Goal: Register for event/course

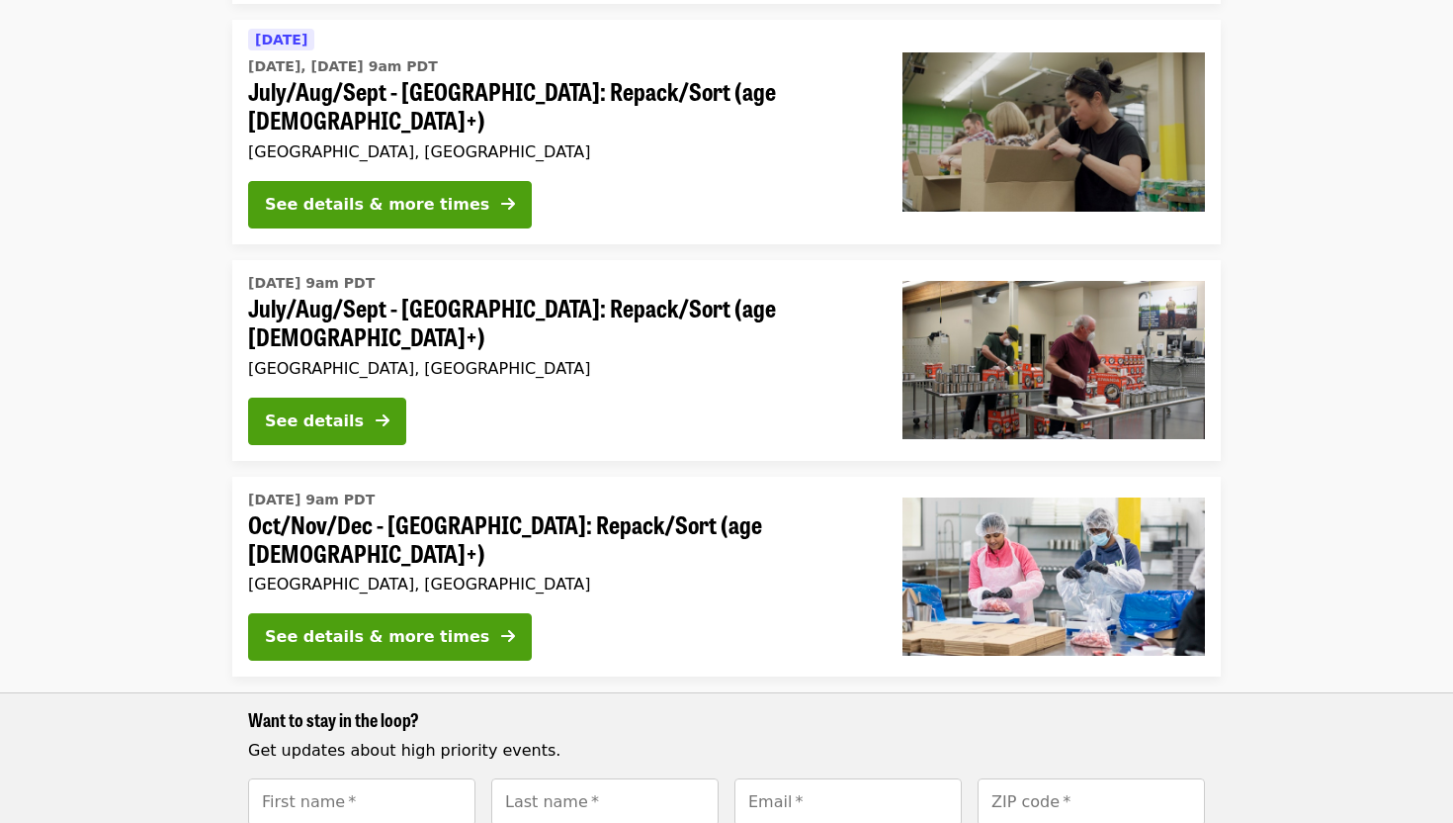
scroll to position [882, 0]
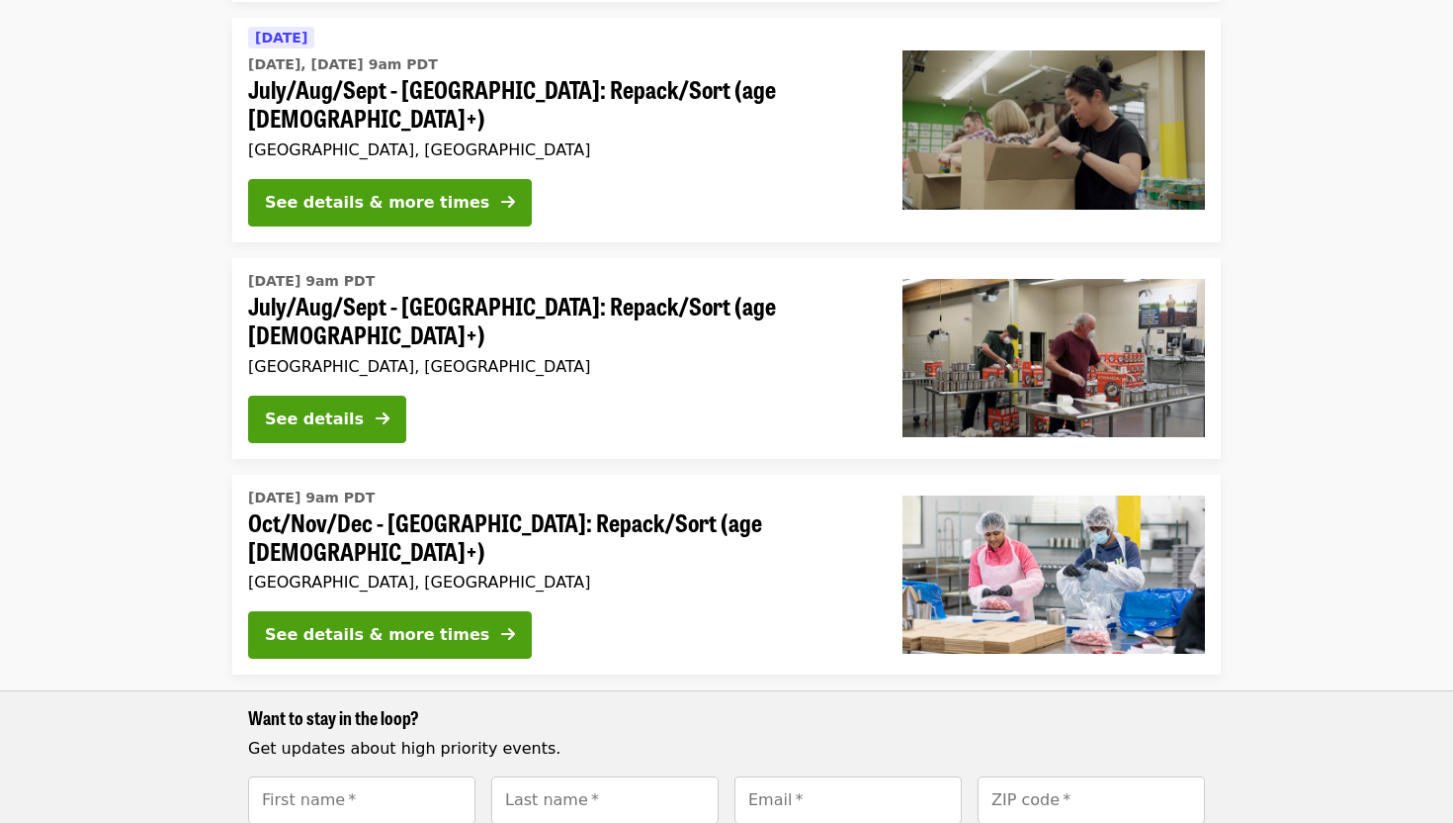
click at [646, 508] on span "Oct/Nov/Dec - [GEOGRAPHIC_DATA]: Repack/Sort (age [DEMOGRAPHIC_DATA]+)" at bounding box center [559, 536] width 623 height 57
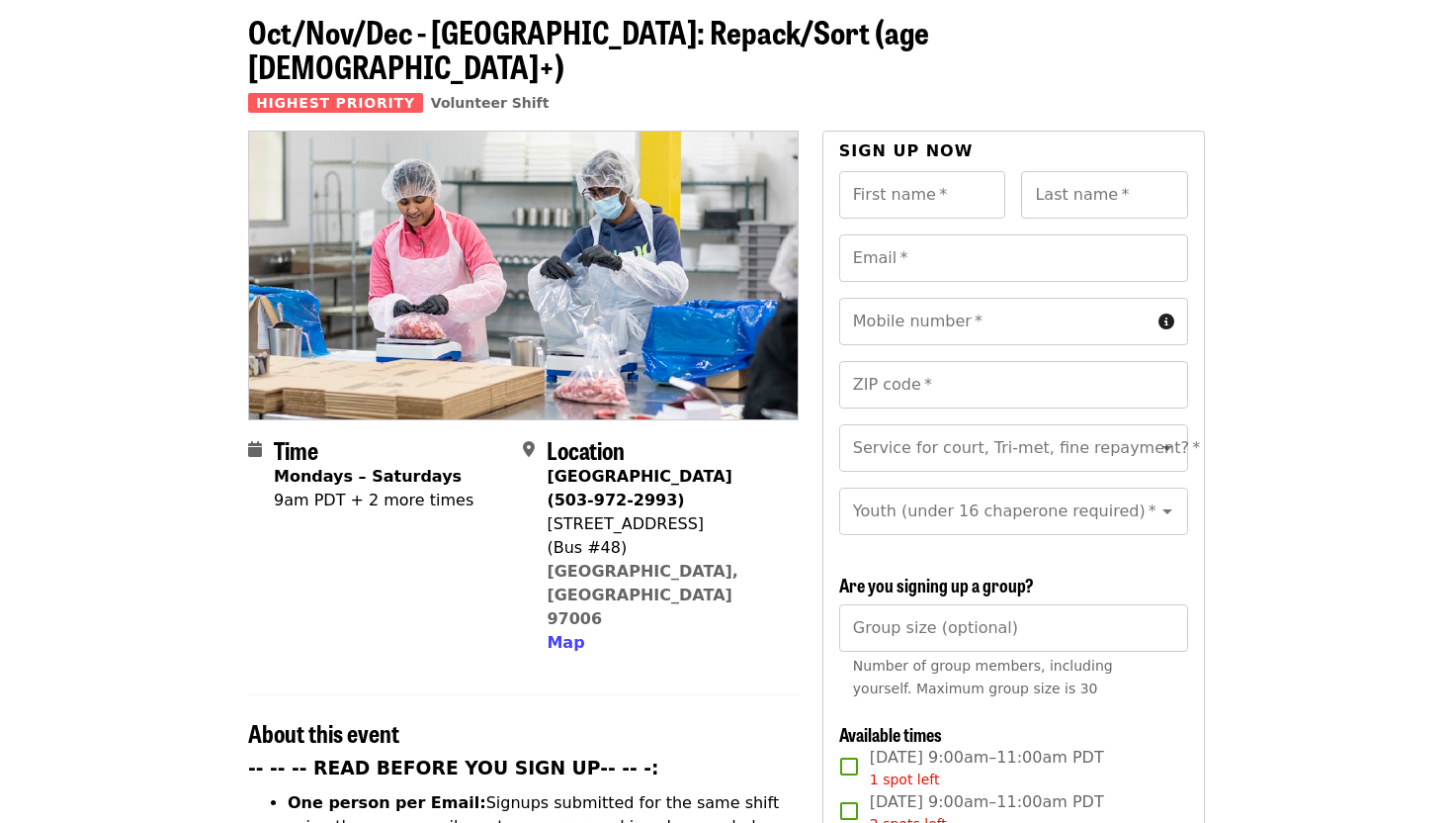
scroll to position [93, 0]
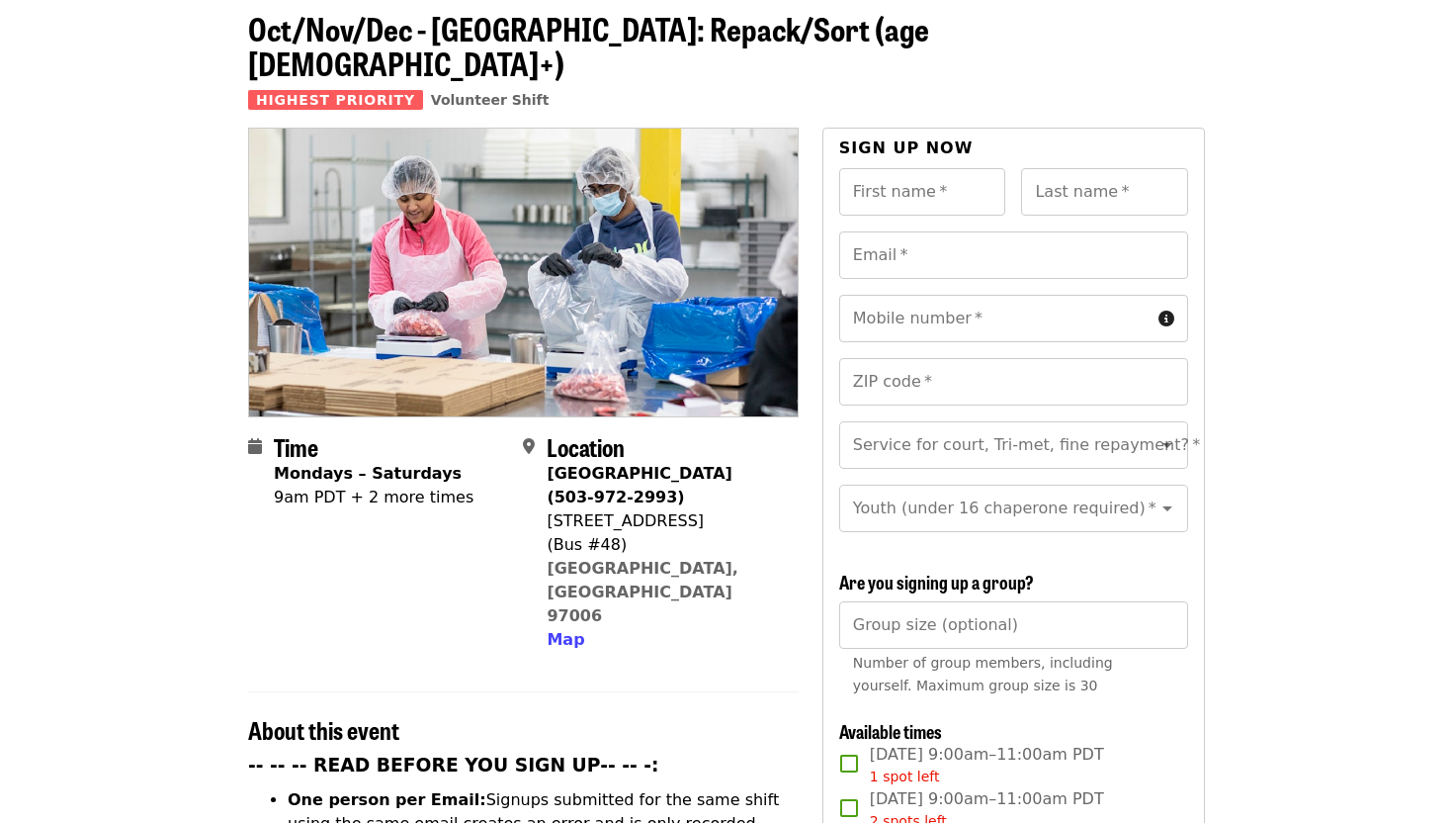
drag, startPoint x: 635, startPoint y: 465, endPoint x: 544, endPoint y: 443, distance: 93.5
click at [544, 443] on div "Location Beaverton Warehouse (503-972-2993) 1870 NW 173rd Ave (Bus #48) Beavert…" at bounding box center [652, 542] width 259 height 218
drag, startPoint x: 668, startPoint y: 510, endPoint x: 548, endPoint y: 450, distance: 134.8
click at [548, 462] on span "Beaverton Warehouse (503-972-2993) 1870 NW 173rd Ave (Bus #48) Beaverton, OR 97…" at bounding box center [664, 557] width 235 height 190
click at [694, 509] on div "[STREET_ADDRESS]" at bounding box center [664, 521] width 235 height 24
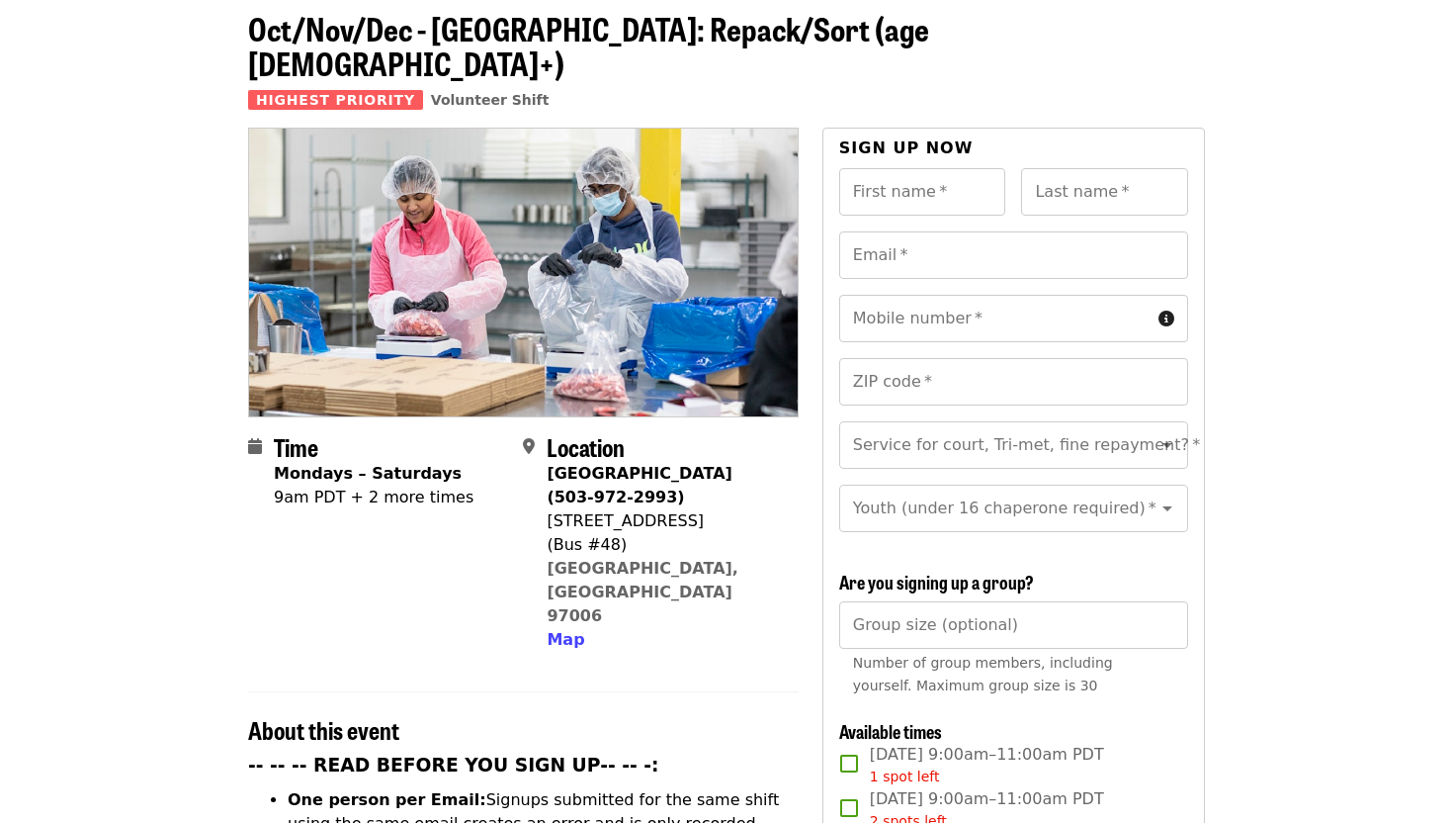
drag, startPoint x: 694, startPoint y: 492, endPoint x: 545, endPoint y: 440, distance: 158.2
click at [545, 440] on div "Location Beaverton Warehouse (503-972-2993) 1870 NW 173rd Ave (Bus #48) Beavert…" at bounding box center [652, 542] width 259 height 218
click at [683, 533] on div "(Bus #48)" at bounding box center [664, 545] width 235 height 24
click at [609, 559] on link "[GEOGRAPHIC_DATA], [GEOGRAPHIC_DATA] 97006" at bounding box center [643, 592] width 192 height 66
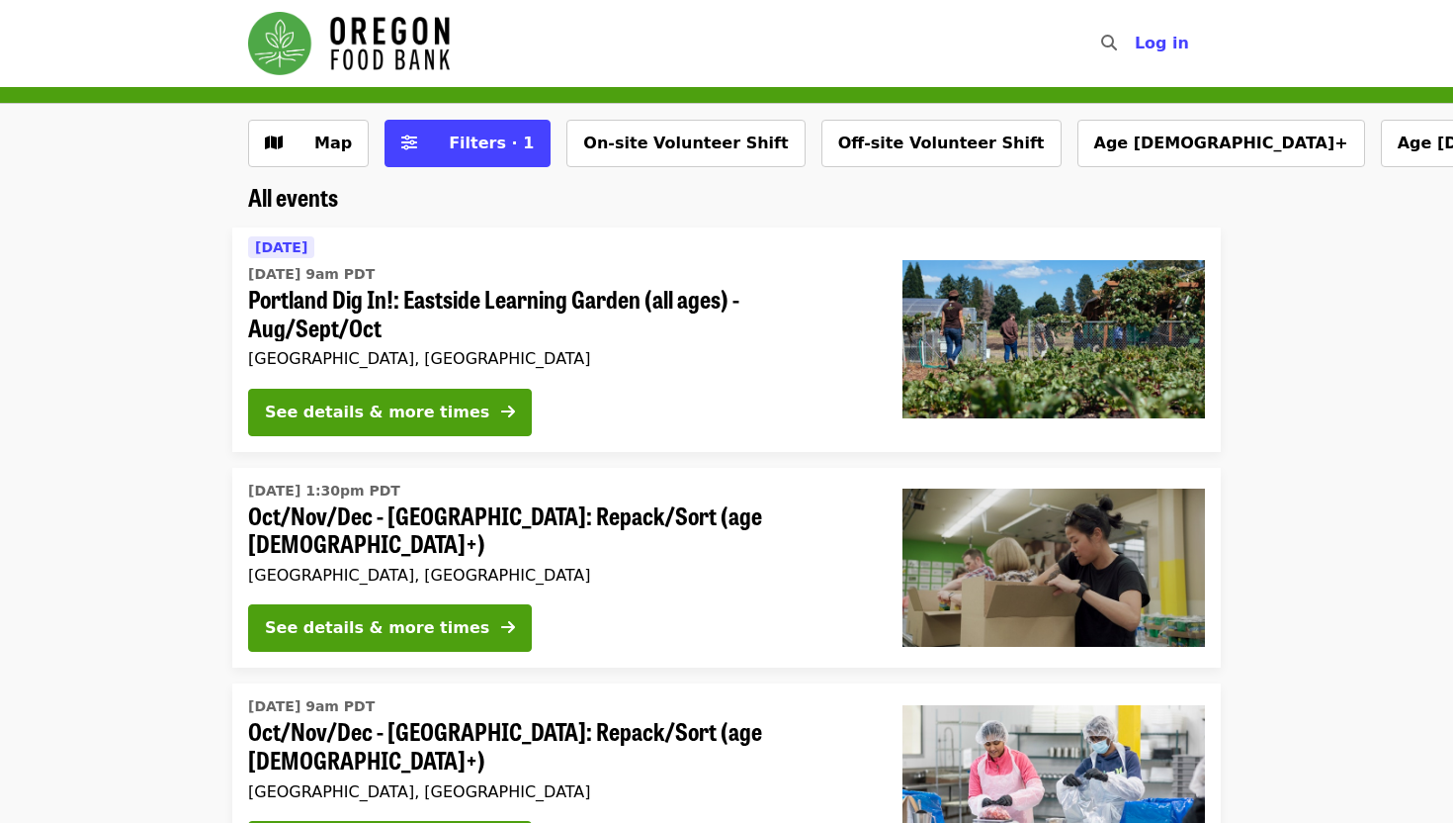
scroll to position [93, 0]
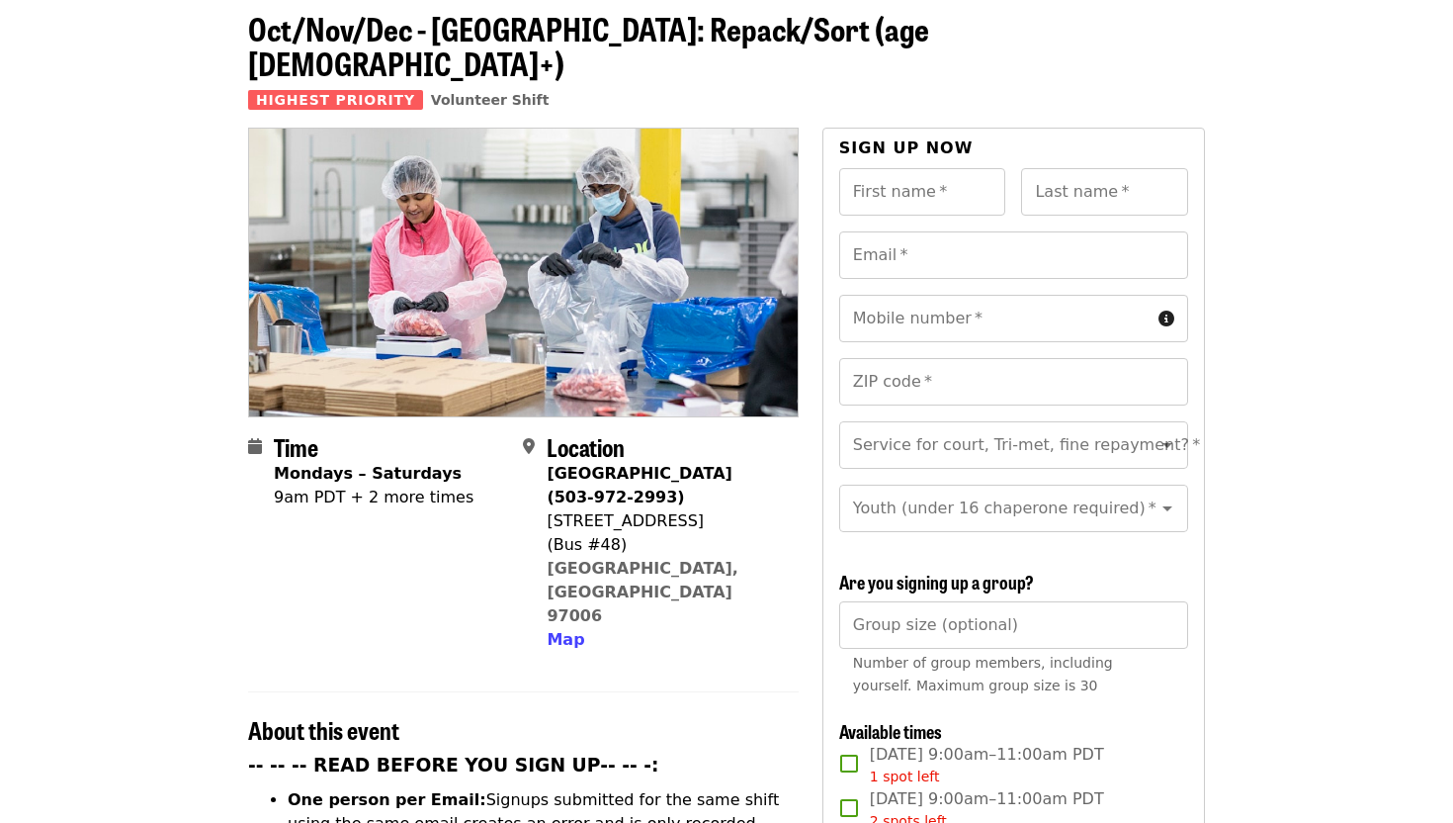
click at [533, 437] on icon "map-marker-alt icon" at bounding box center [529, 446] width 12 height 19
click at [579, 429] on span "Location" at bounding box center [586, 446] width 78 height 35
drag, startPoint x: 640, startPoint y: 511, endPoint x: 550, endPoint y: 435, distance: 117.8
click at [550, 462] on span "Beaverton Warehouse (503-972-2993) 1870 NW 173rd Ave (Bus #48) Beaverton, OR 97…" at bounding box center [664, 557] width 235 height 190
copy span "Beaverton Warehouse (503-972-2993) 1870 NW 173rd Ave (Bus #48)"
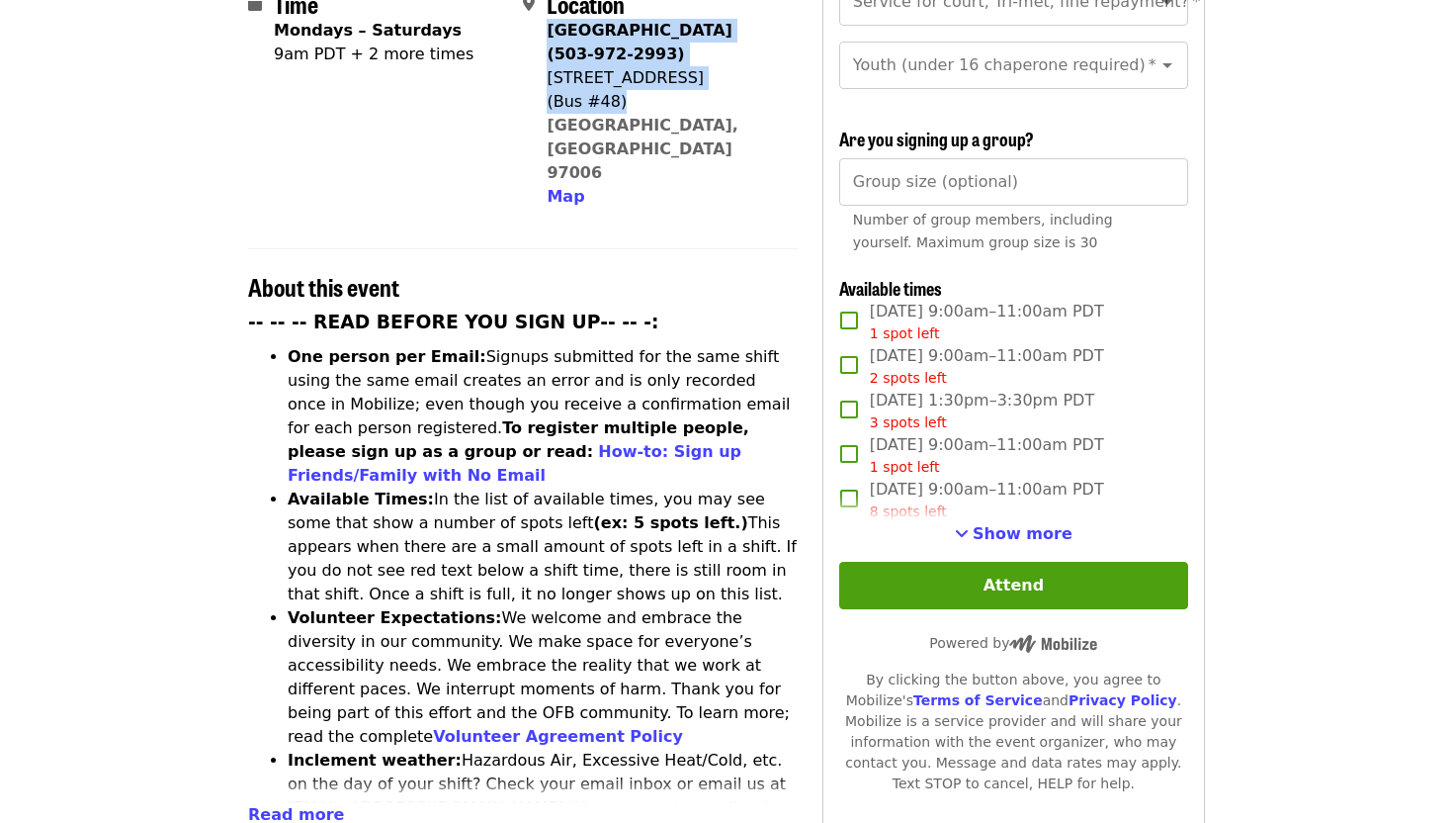
scroll to position [550, 0]
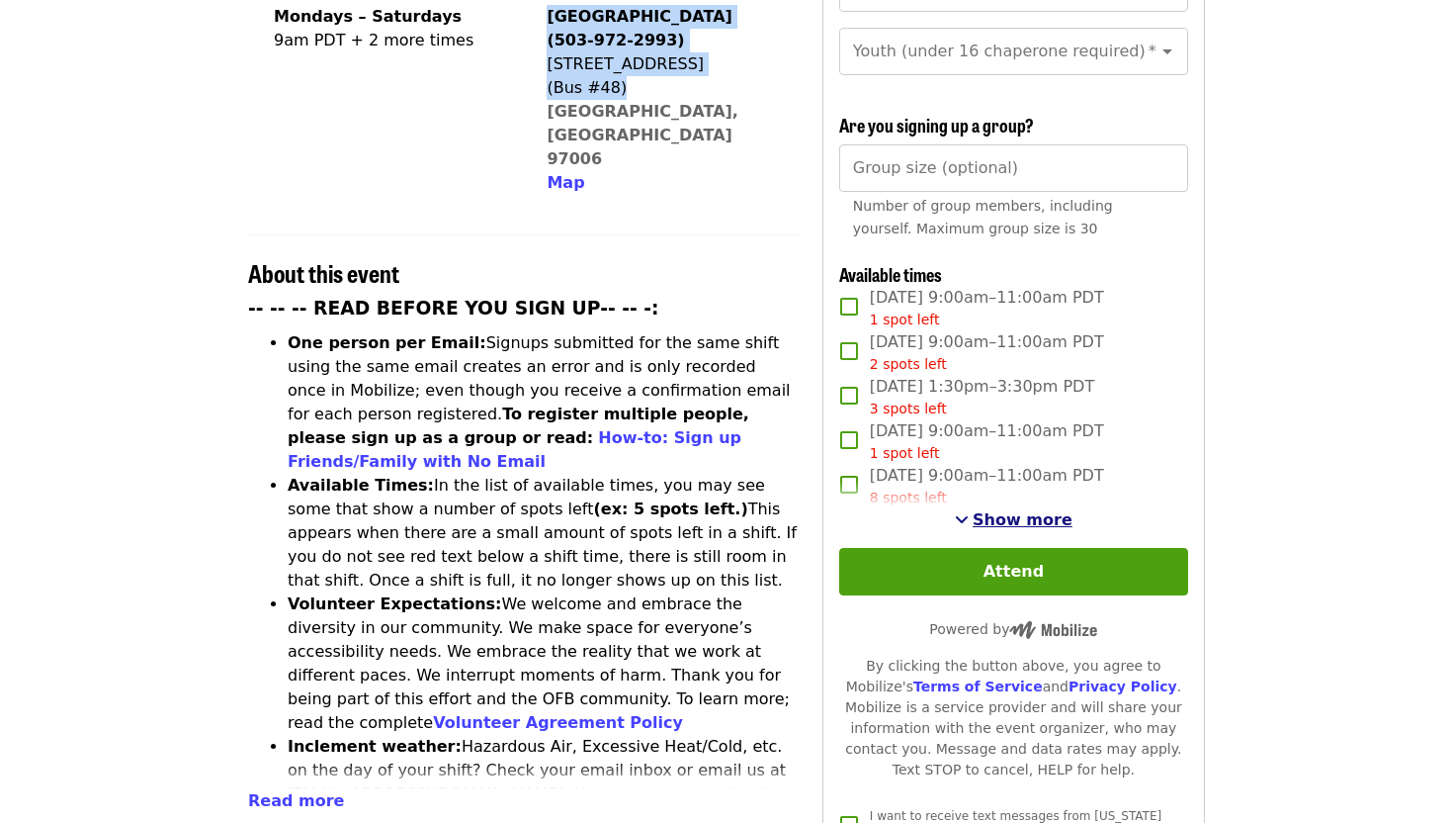
click at [1016, 510] on span "Show more" at bounding box center [1023, 519] width 100 height 19
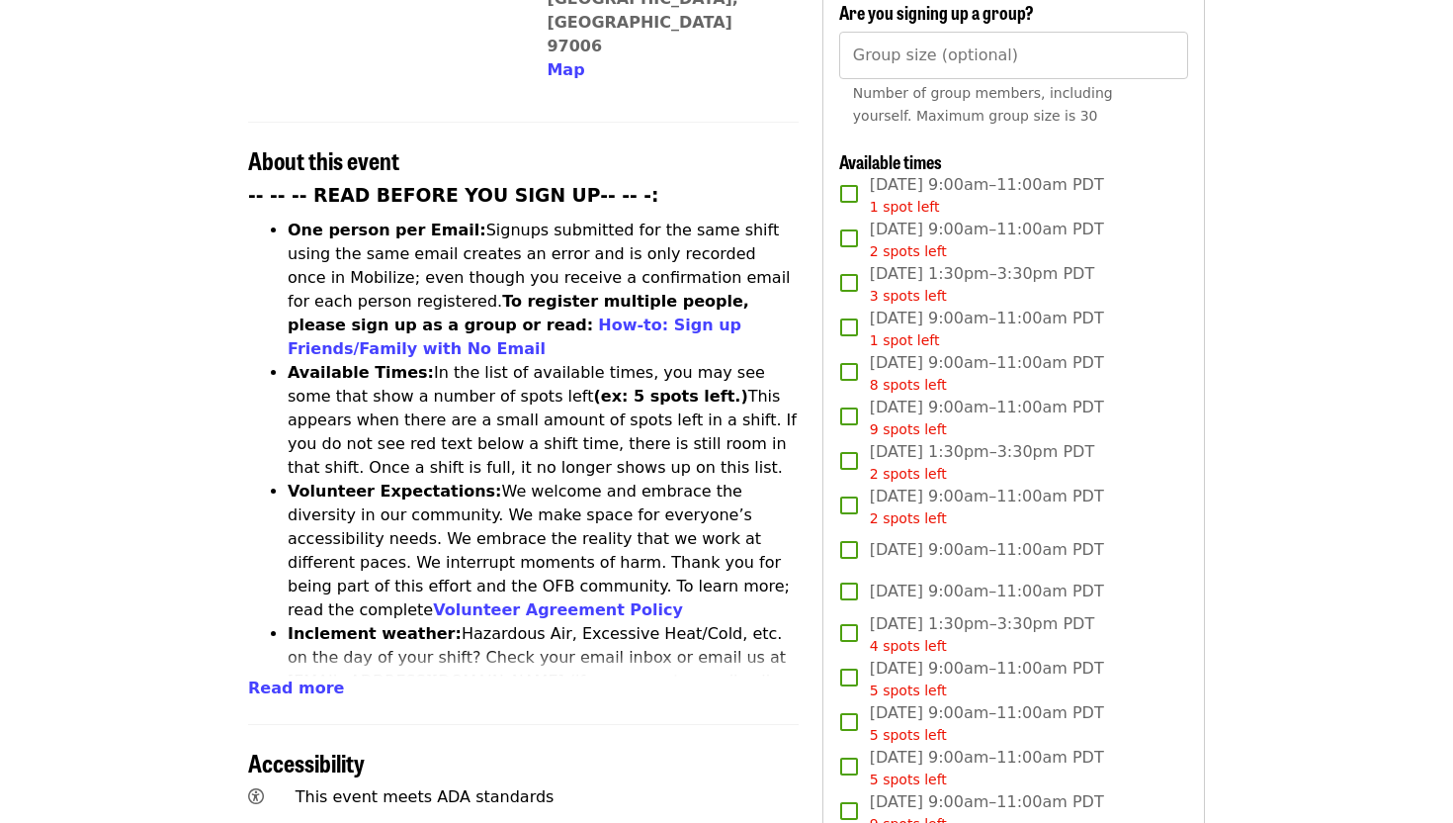
scroll to position [661, 0]
click at [996, 396] on span "Tue, Oct 7, 9:00am–11:00am PDT 9 spots left" at bounding box center [987, 418] width 234 height 44
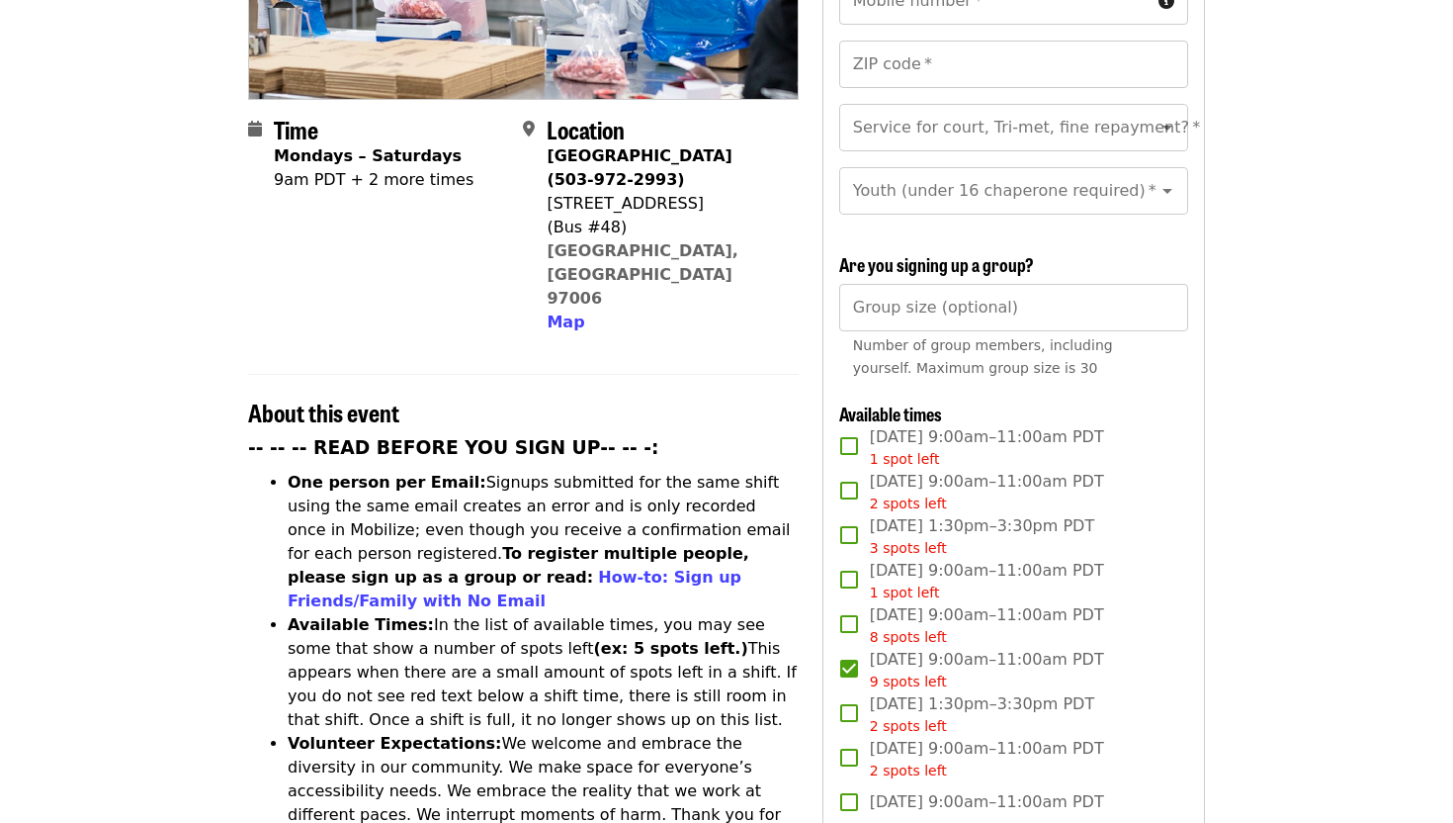
scroll to position [0, 0]
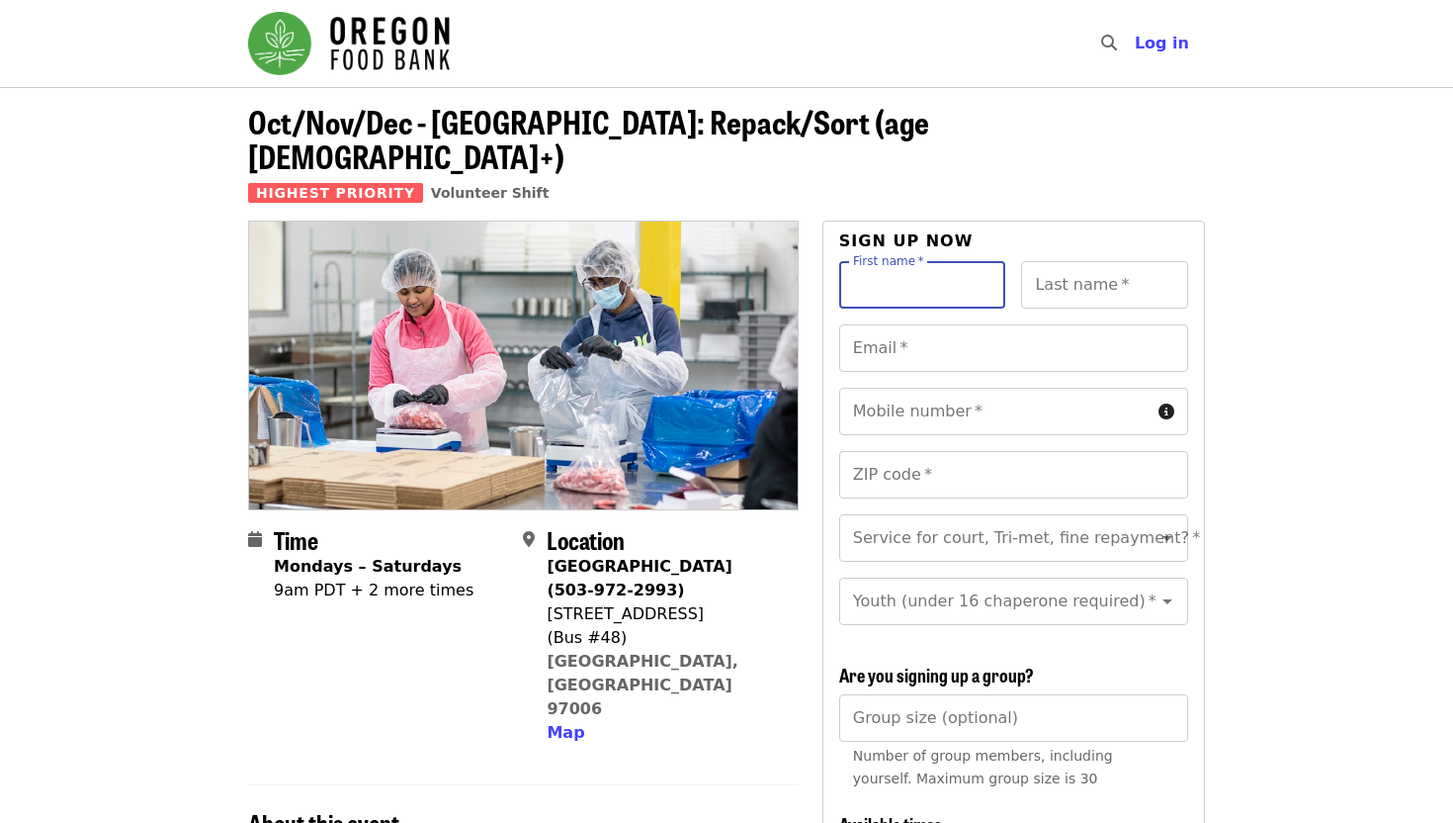
click at [894, 262] on input "First name   *" at bounding box center [922, 284] width 167 height 47
type input "****"
click at [1153, 261] on input "Last name   *" at bounding box center [1104, 284] width 167 height 47
type input "******"
click at [1016, 324] on input "Email   *" at bounding box center [1013, 347] width 349 height 47
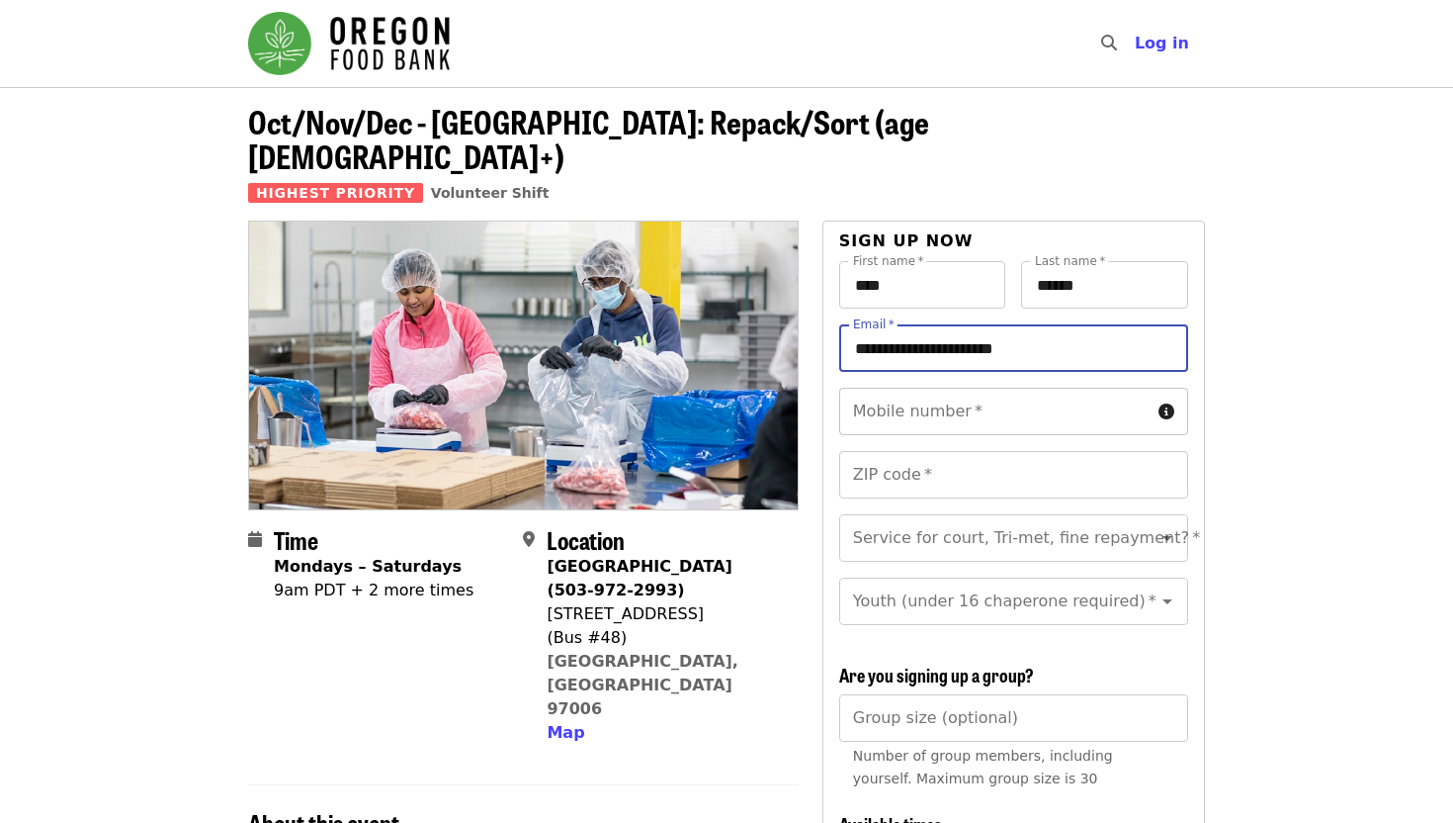
type input "**********"
click at [1011, 388] on input "Mobile number   *" at bounding box center [994, 411] width 311 height 47
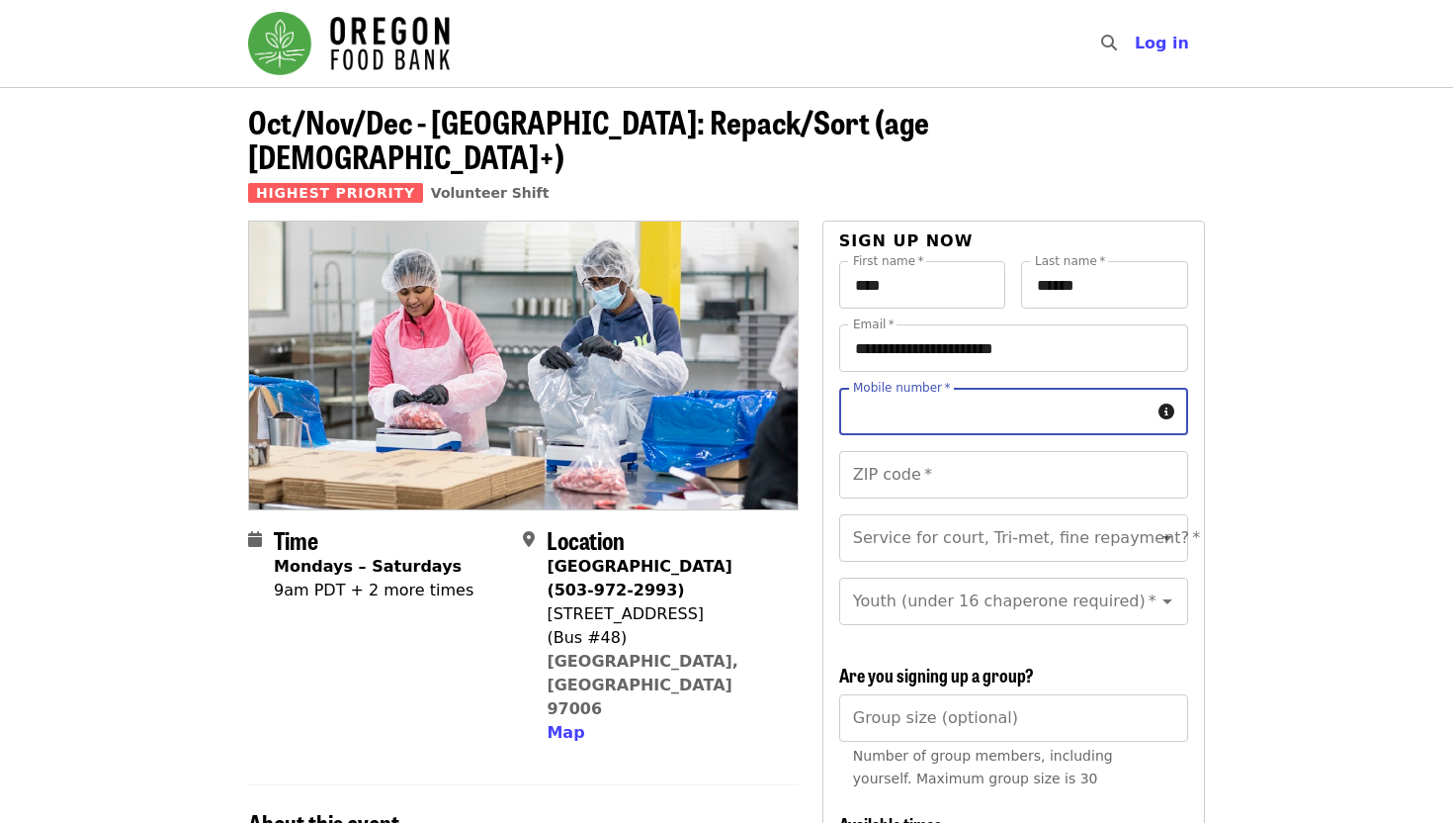
type input "**********"
type input "*****"
click at [946, 514] on div "Service for court, Tri-met, fine repayment?   * Service for court, Tri-met, fin…" at bounding box center [1013, 537] width 349 height 47
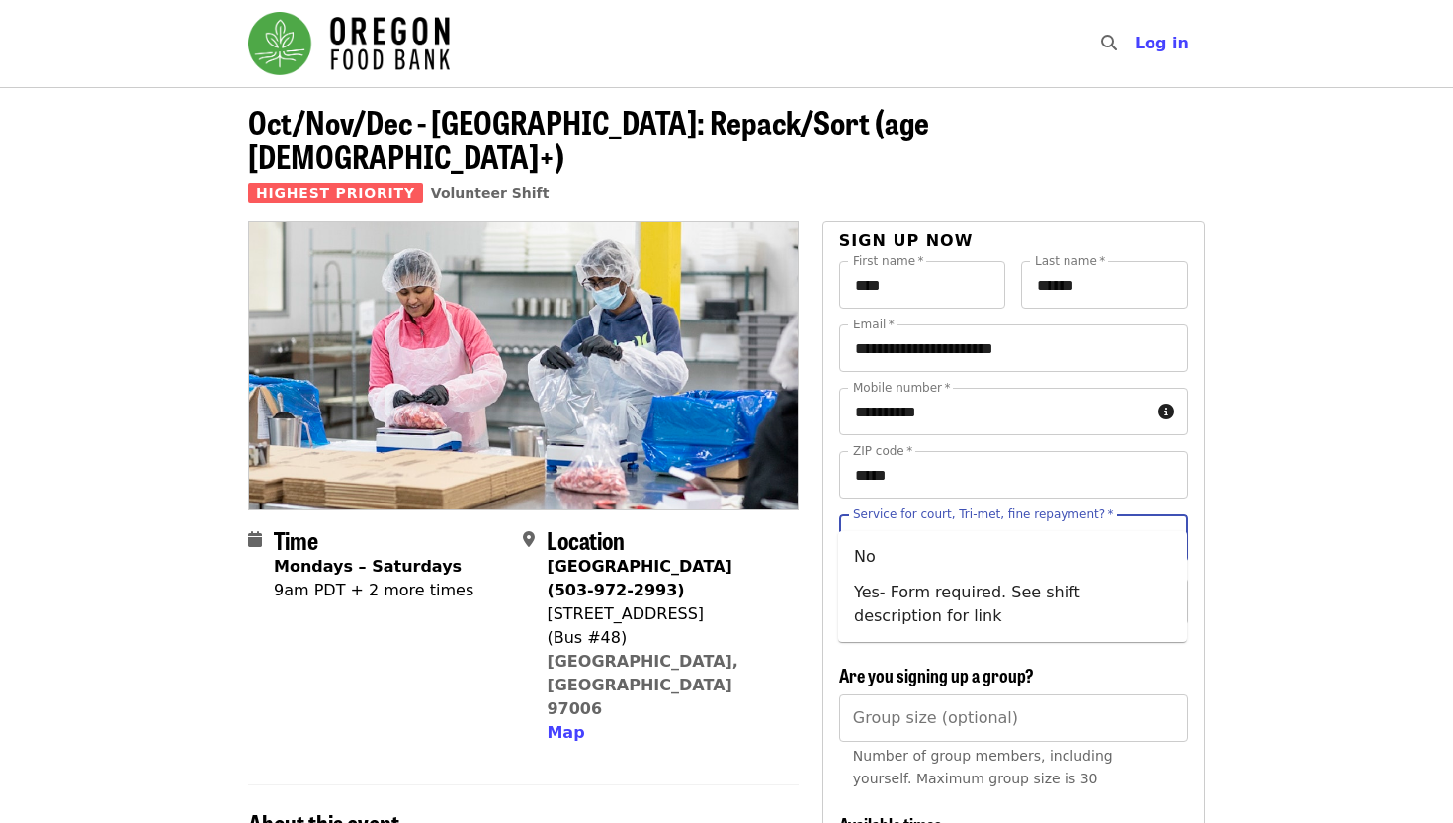
click at [1085, 471] on div "**********" at bounding box center [1013, 451] width 349 height 127
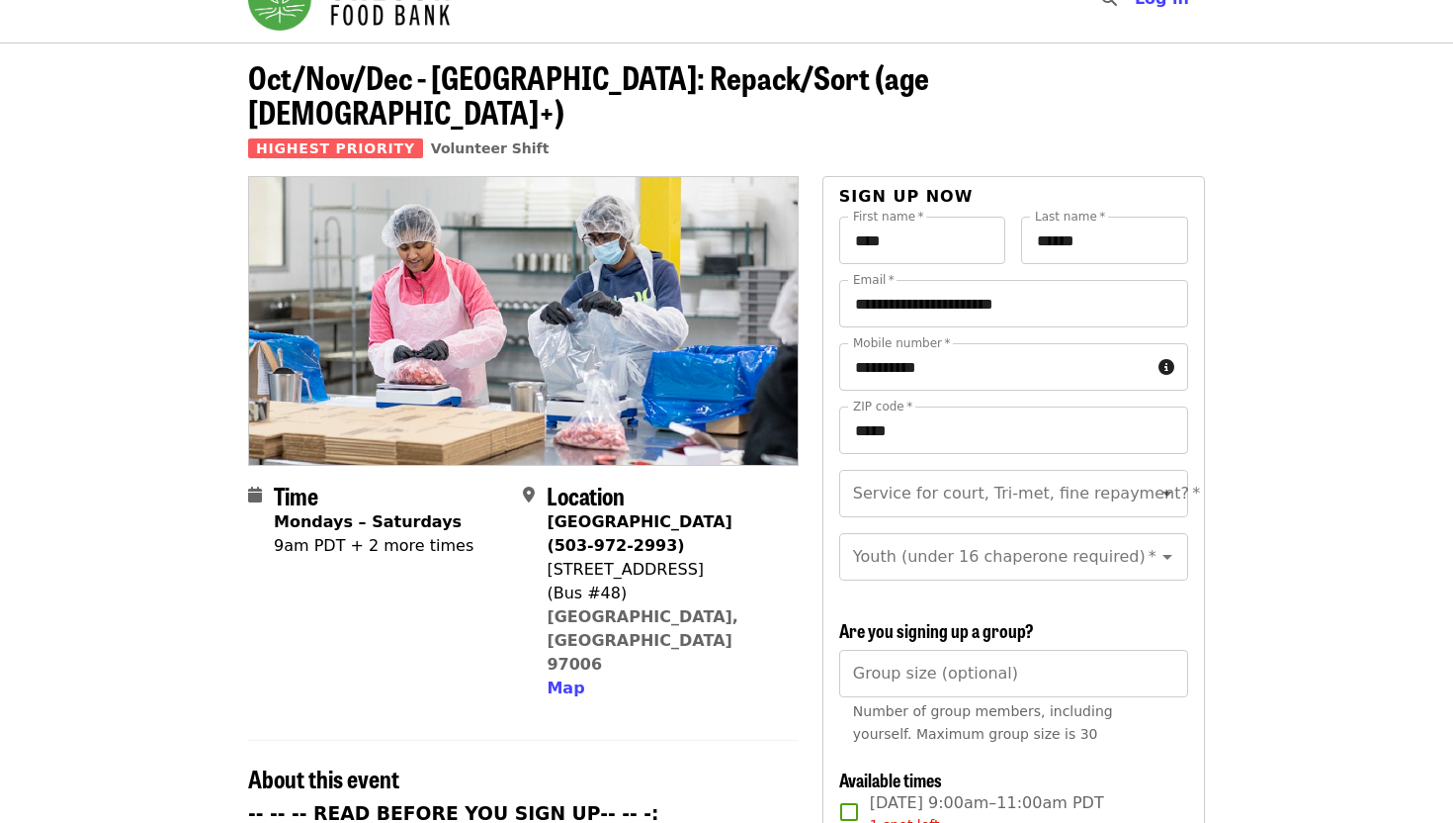
scroll to position [45, 0]
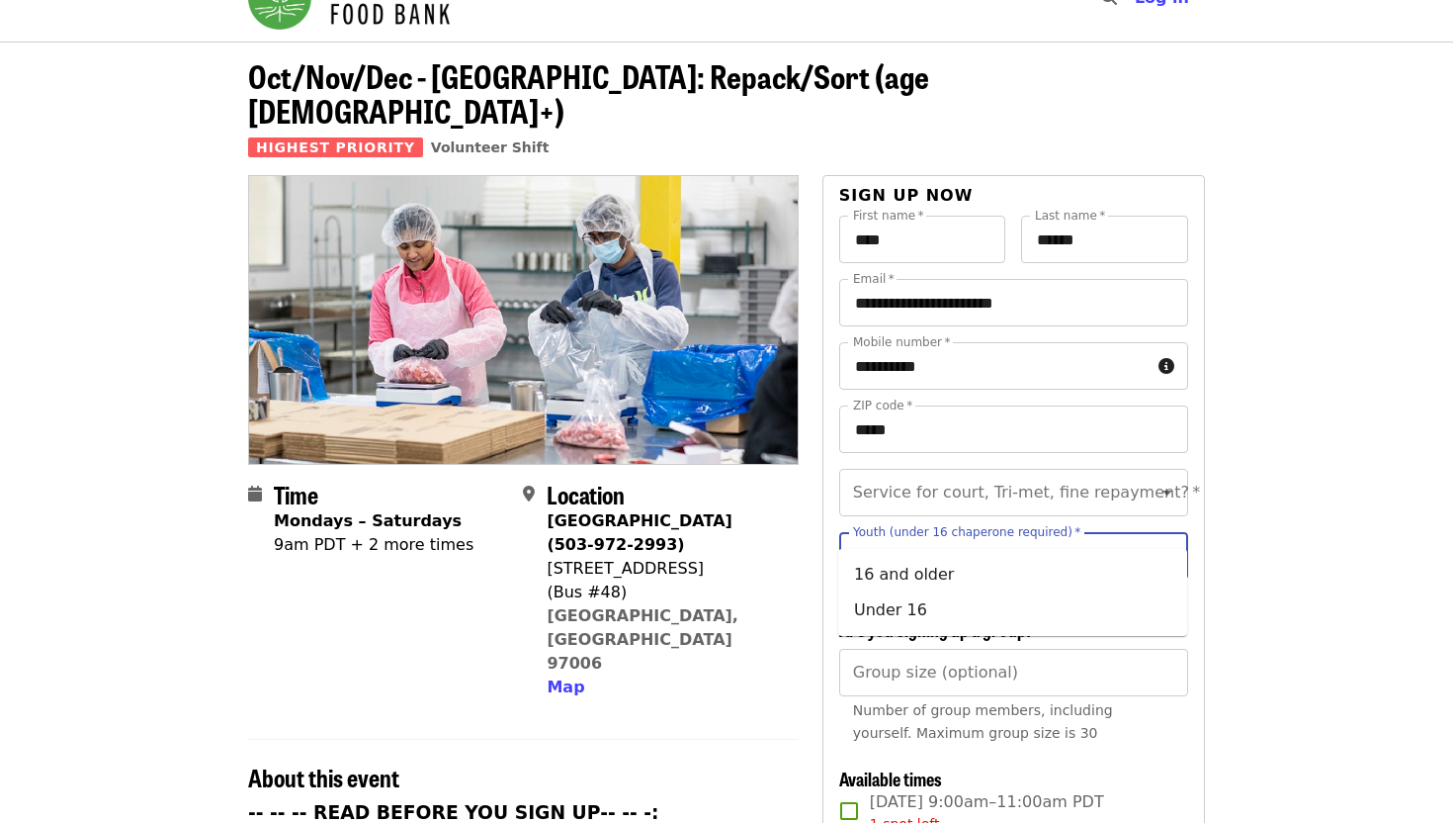
click at [1022, 538] on input "Youth (under 16 chaperone required)   *" at bounding box center [989, 556] width 269 height 38
click at [1009, 580] on li "16 and older" at bounding box center [1012, 575] width 349 height 36
type input "**********"
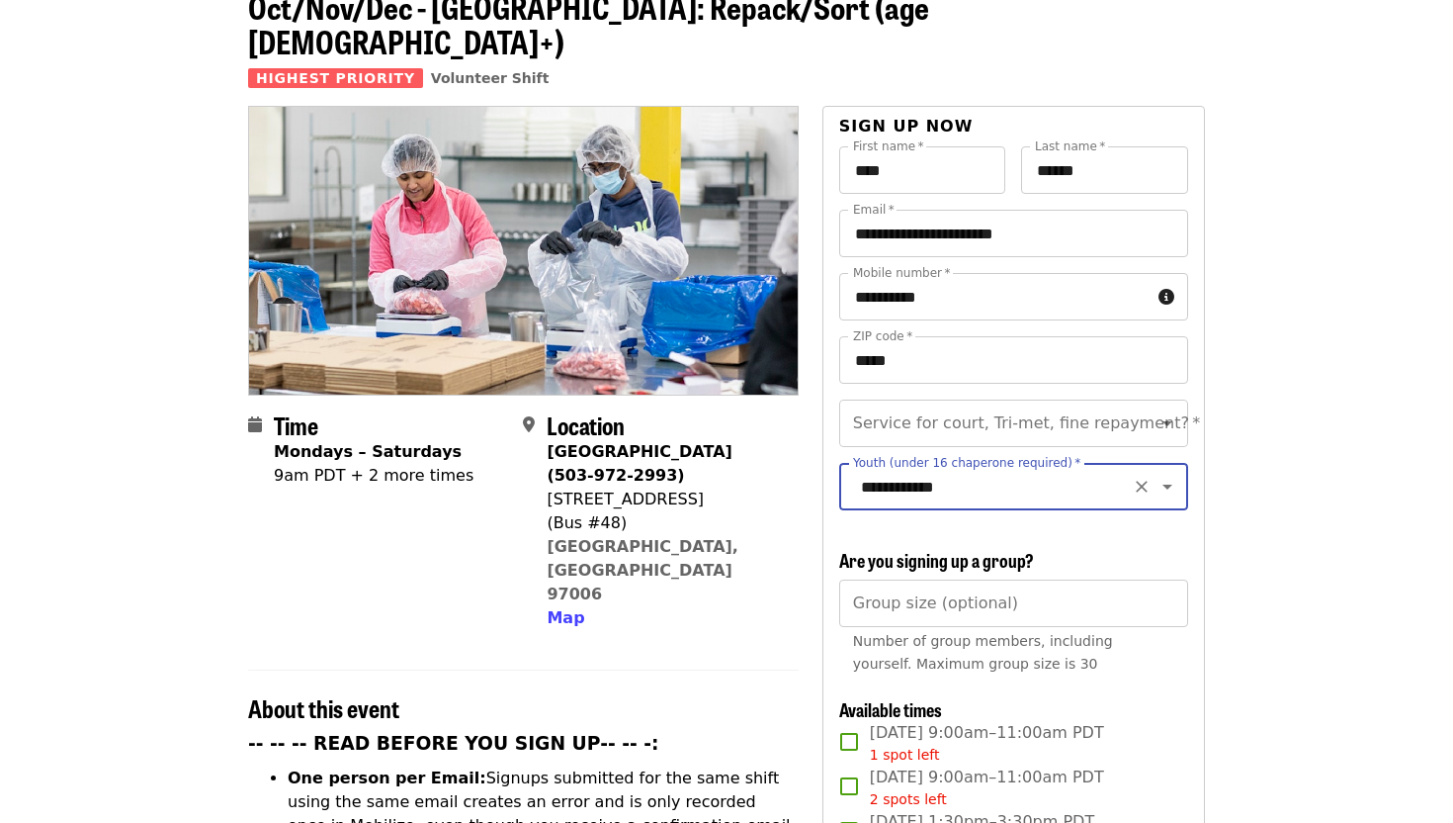
click at [1009, 580] on input "Group size (optional)" at bounding box center [1013, 602] width 349 height 47
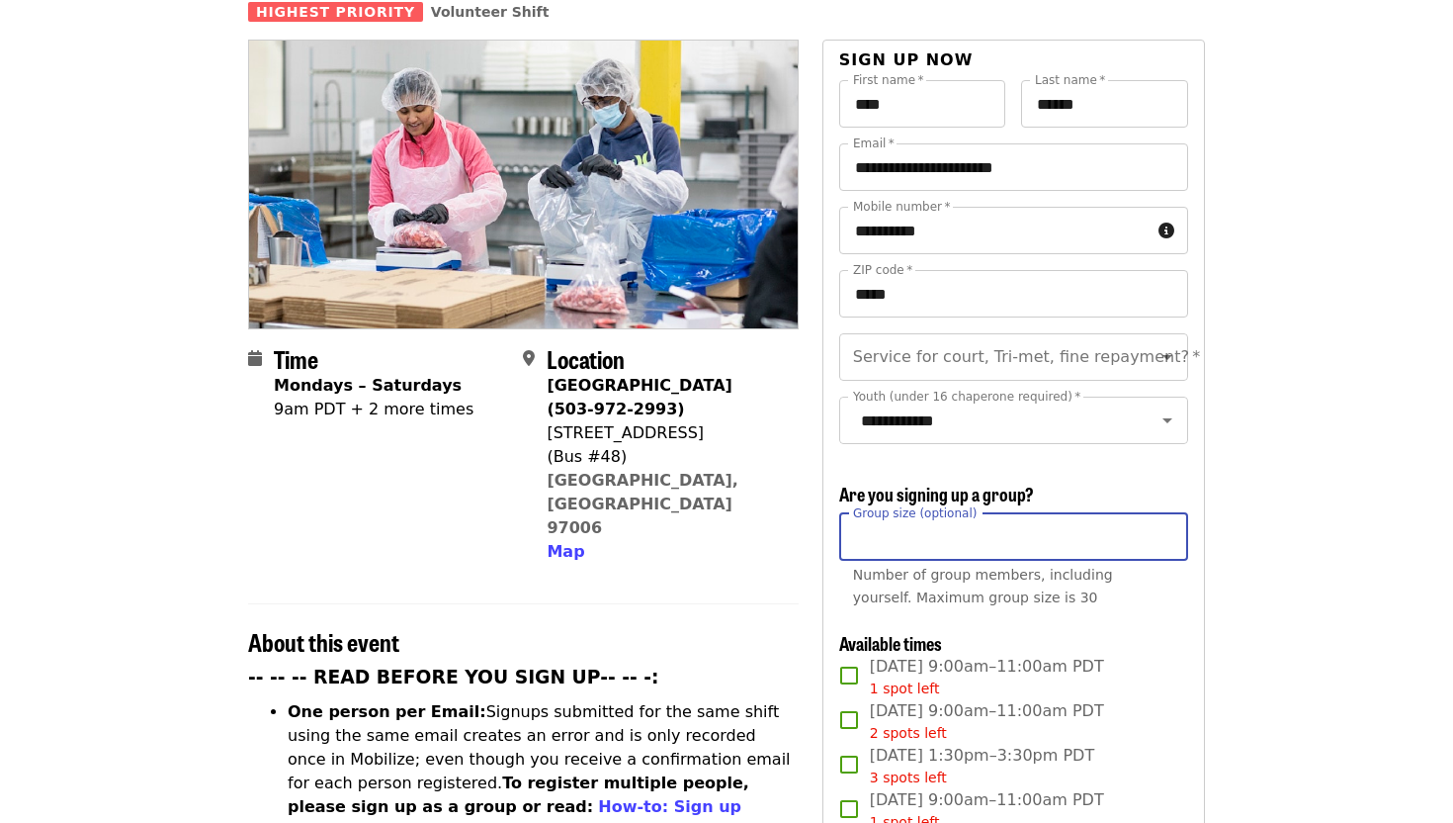
scroll to position [184, 0]
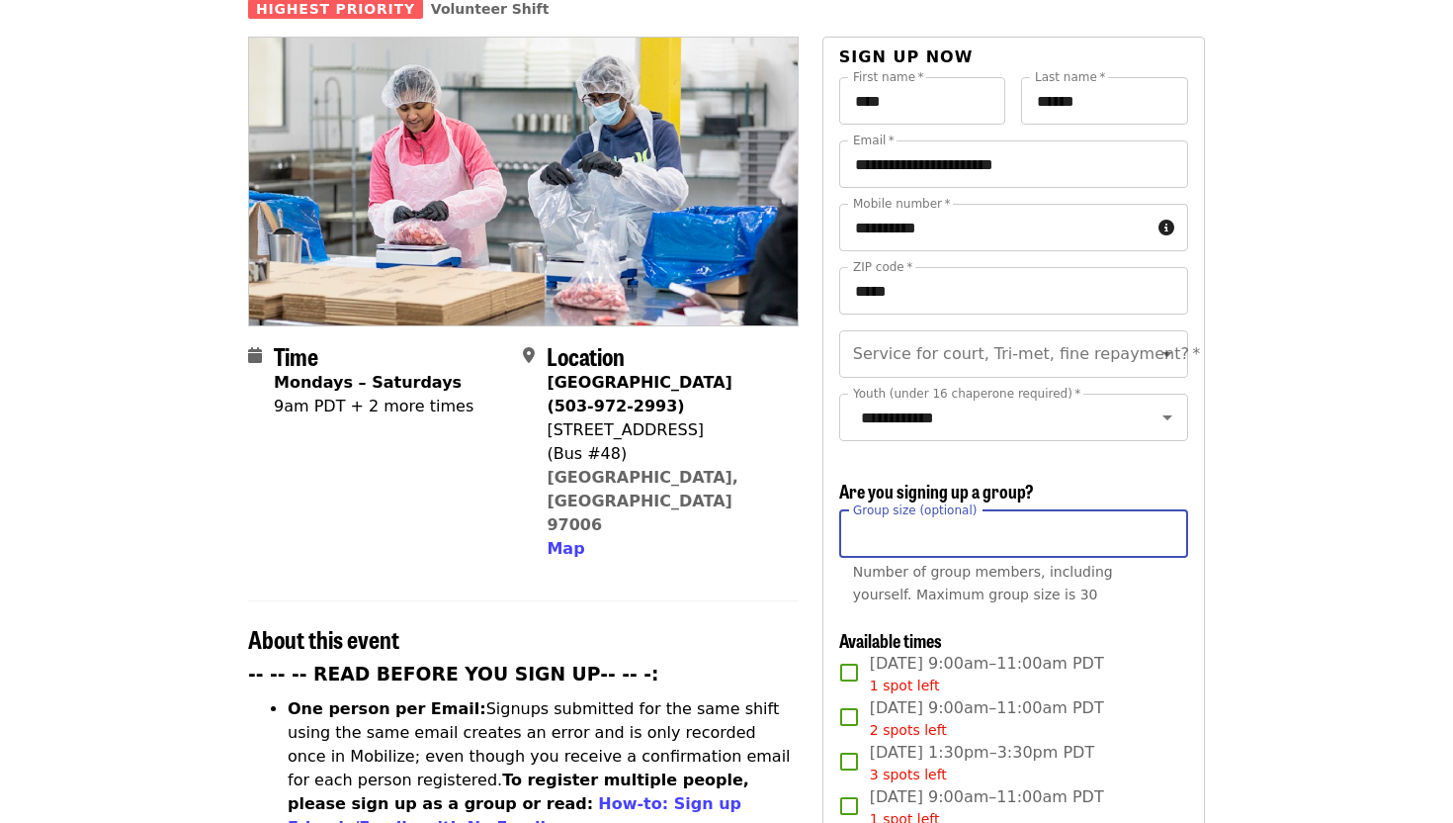
type input "*"
click at [1009, 574] on div "Group size (optional) * Group size (optional) Number of group members, includin…" at bounding box center [1013, 562] width 349 height 104
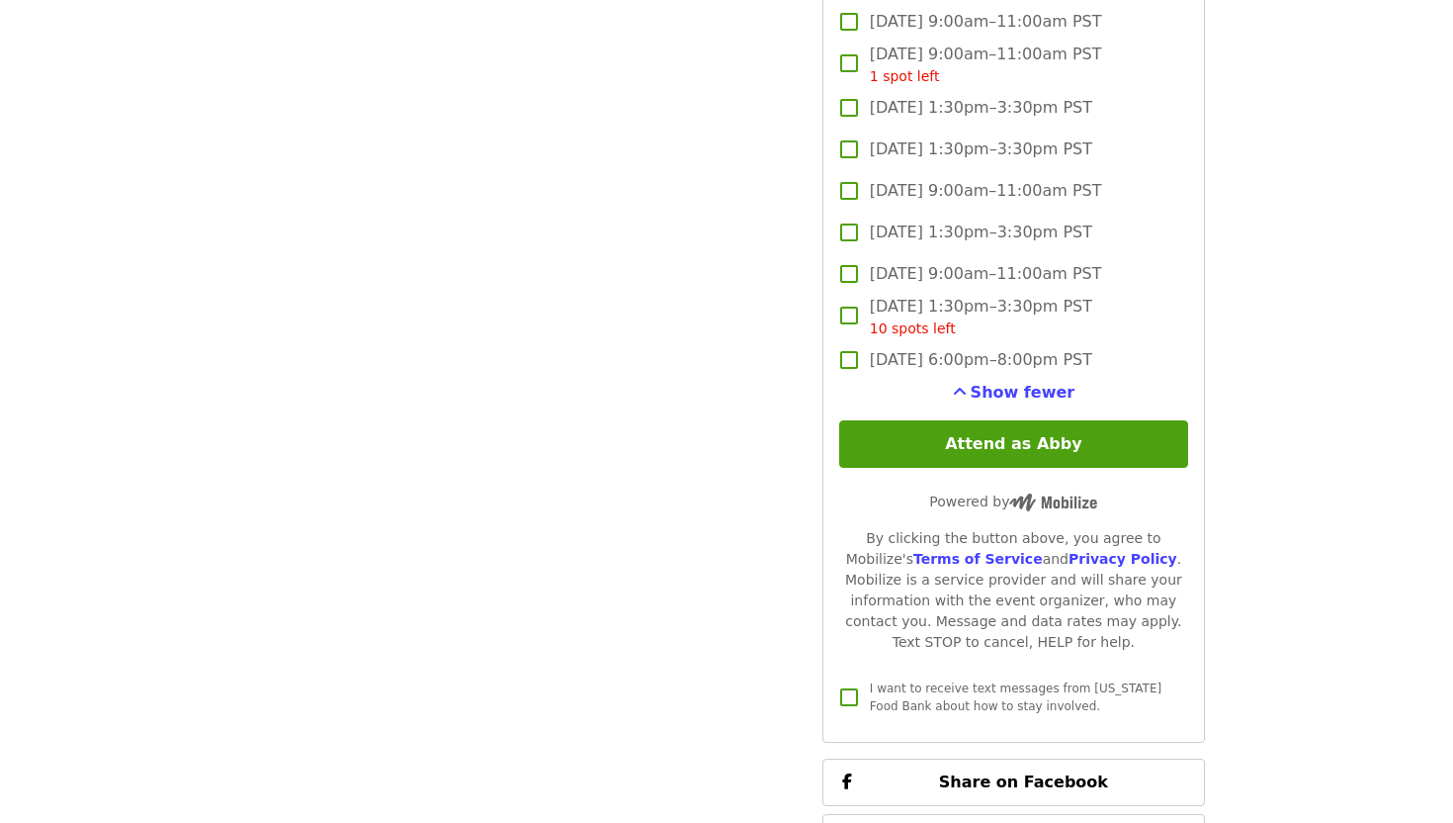
scroll to position [3530, 0]
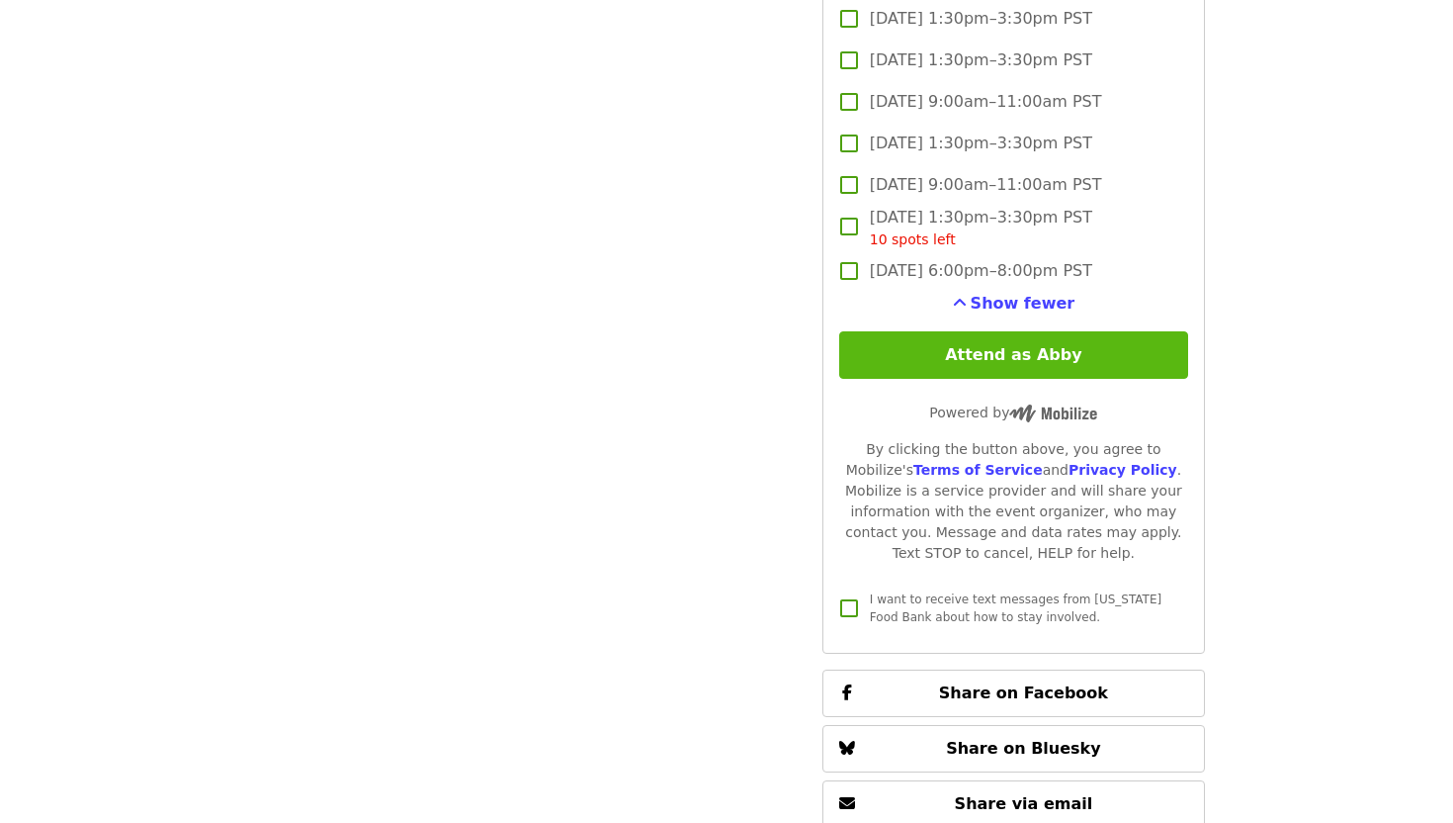
click at [993, 340] on button "Attend as Abby" at bounding box center [1013, 354] width 349 height 47
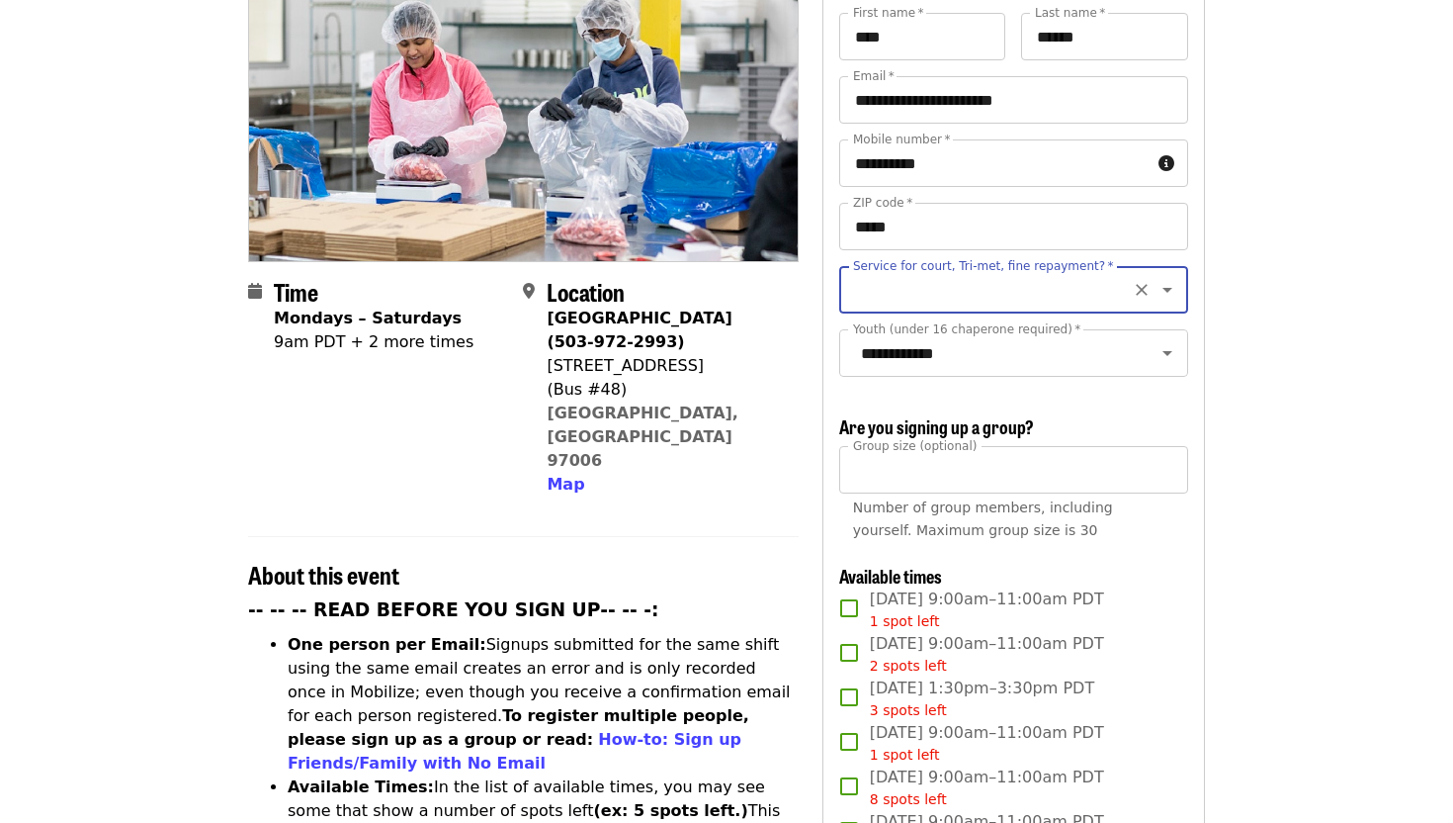
scroll to position [124, 0]
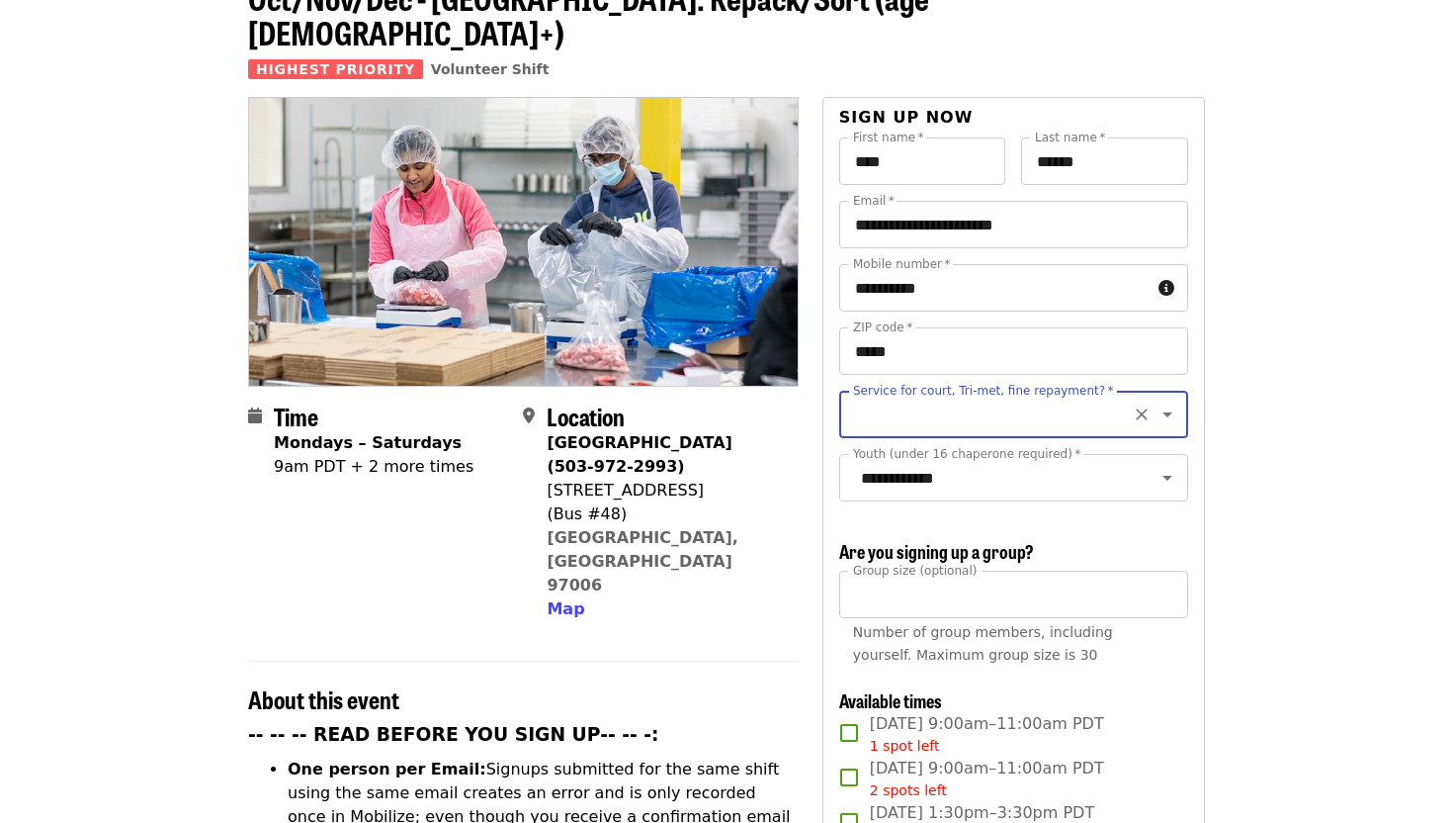
click at [996, 395] on input "Service for court, Tri-met, fine repayment?   *" at bounding box center [989, 414] width 269 height 38
click at [873, 449] on li "No" at bounding box center [1012, 433] width 349 height 36
type input "**"
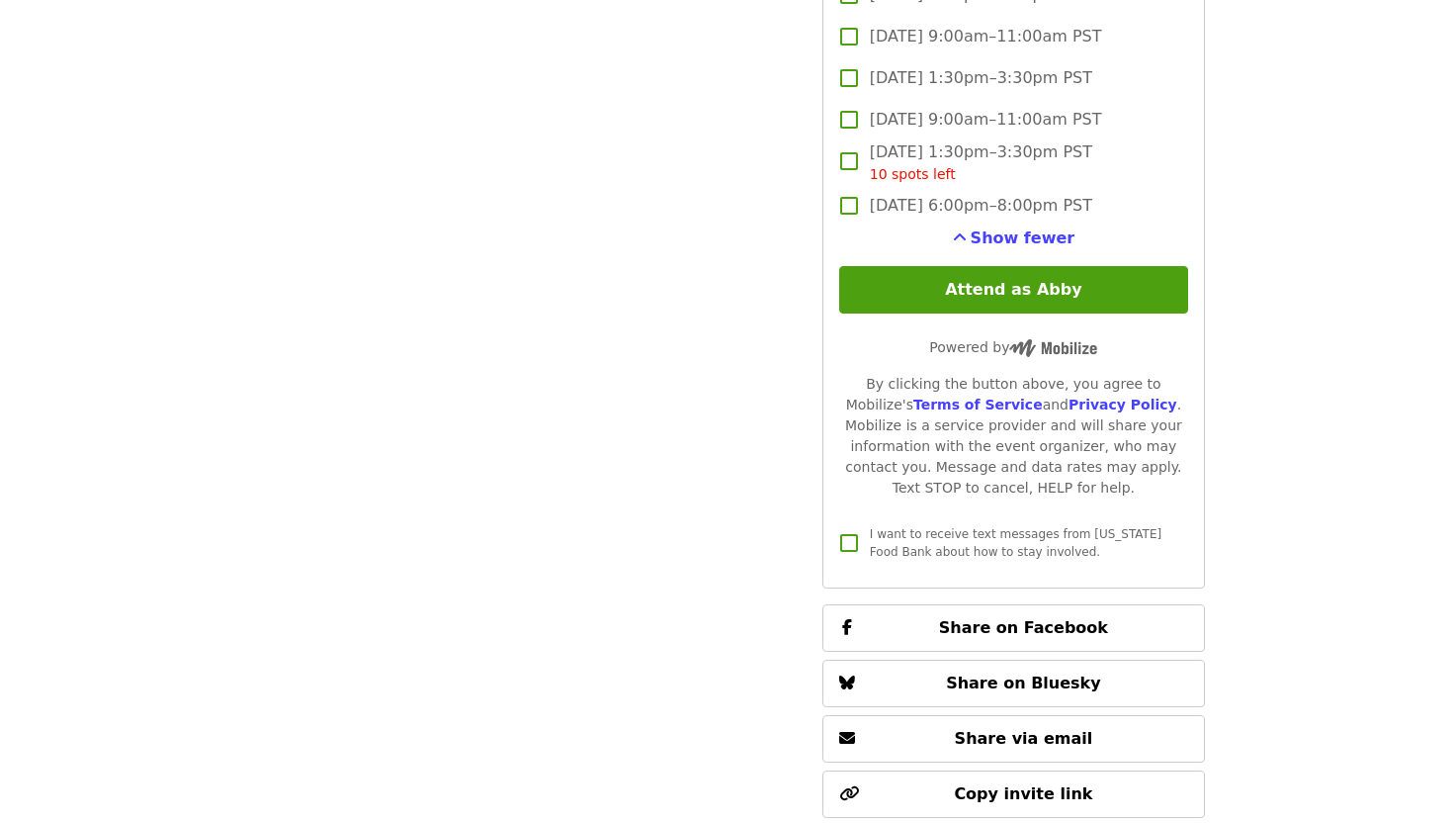
scroll to position [3603, 0]
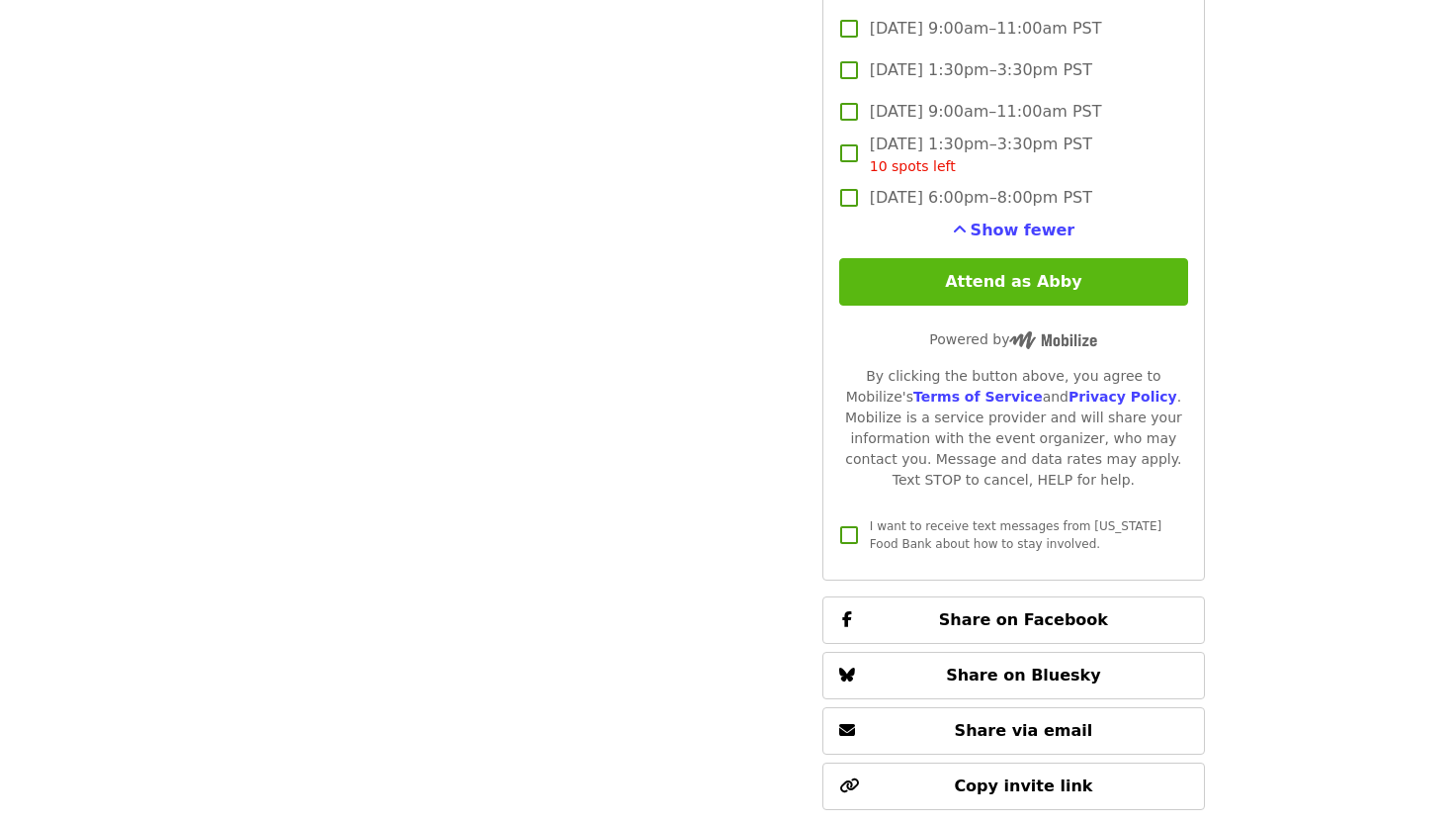
click at [925, 258] on button "Attend as Abby" at bounding box center [1013, 281] width 349 height 47
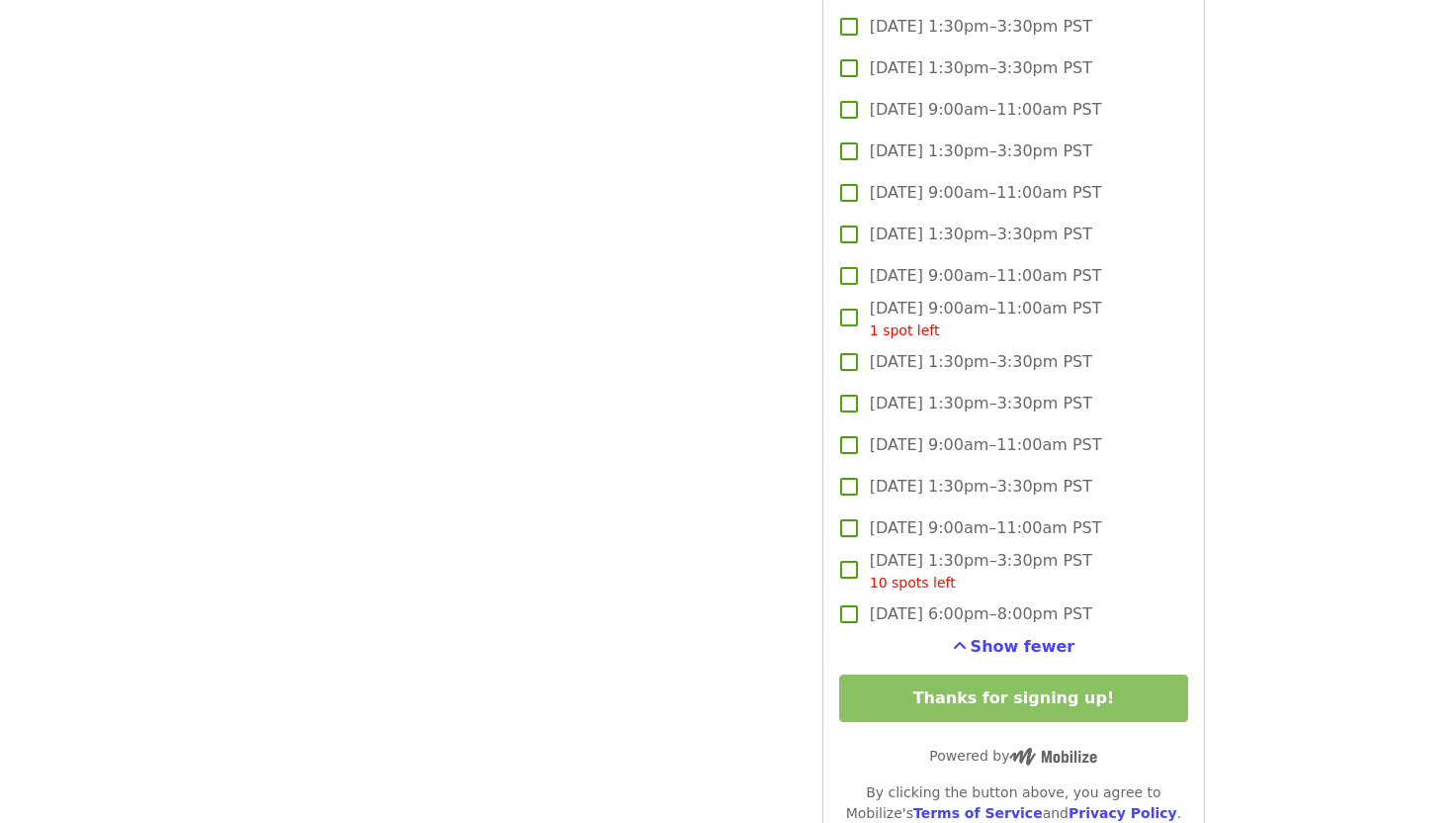
scroll to position [3447, 0]
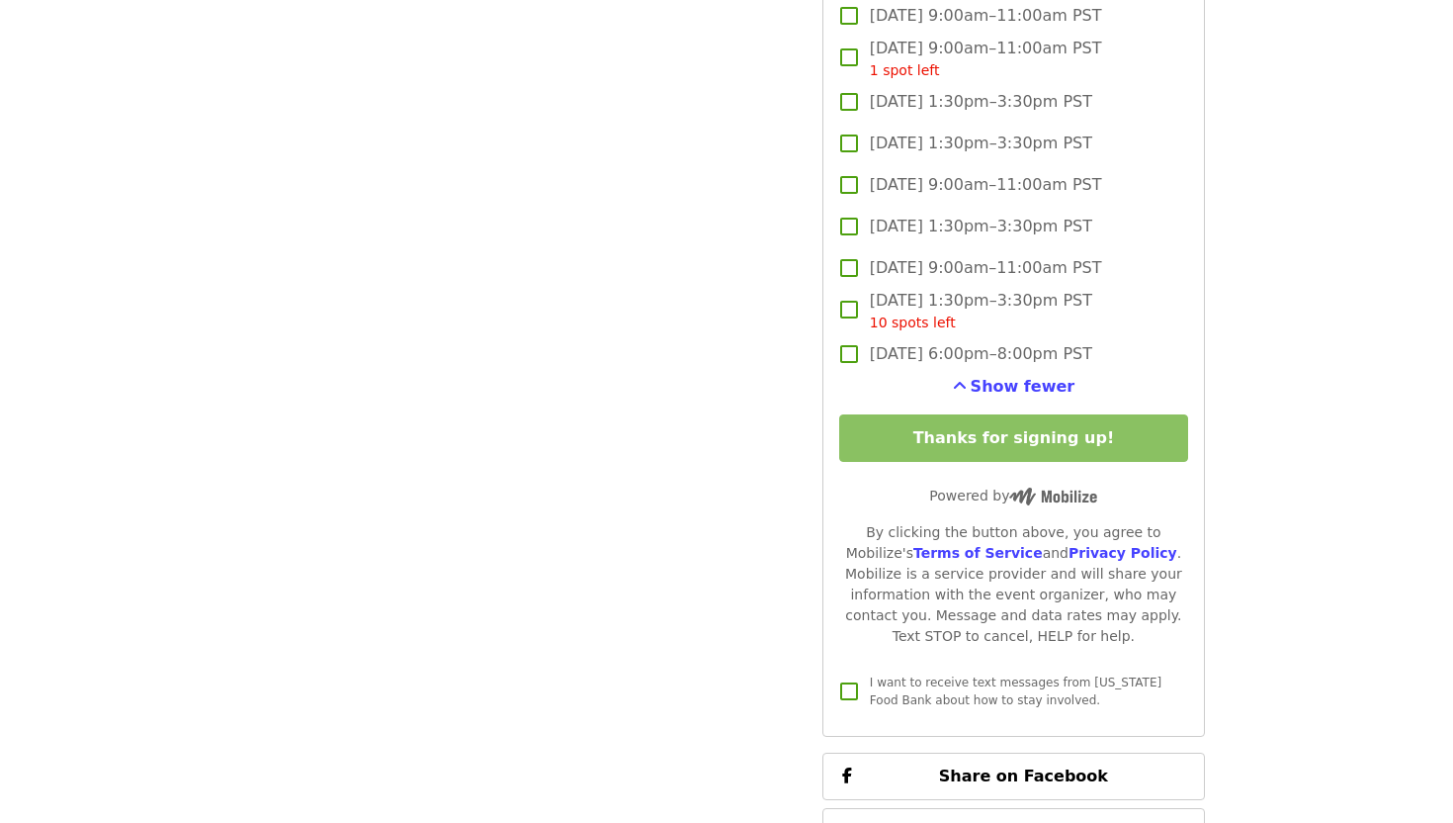
click at [978, 522] on div "By clicking the button above, you agree to Mobilize's Terms of Service and Priv…" at bounding box center [1013, 584] width 349 height 125
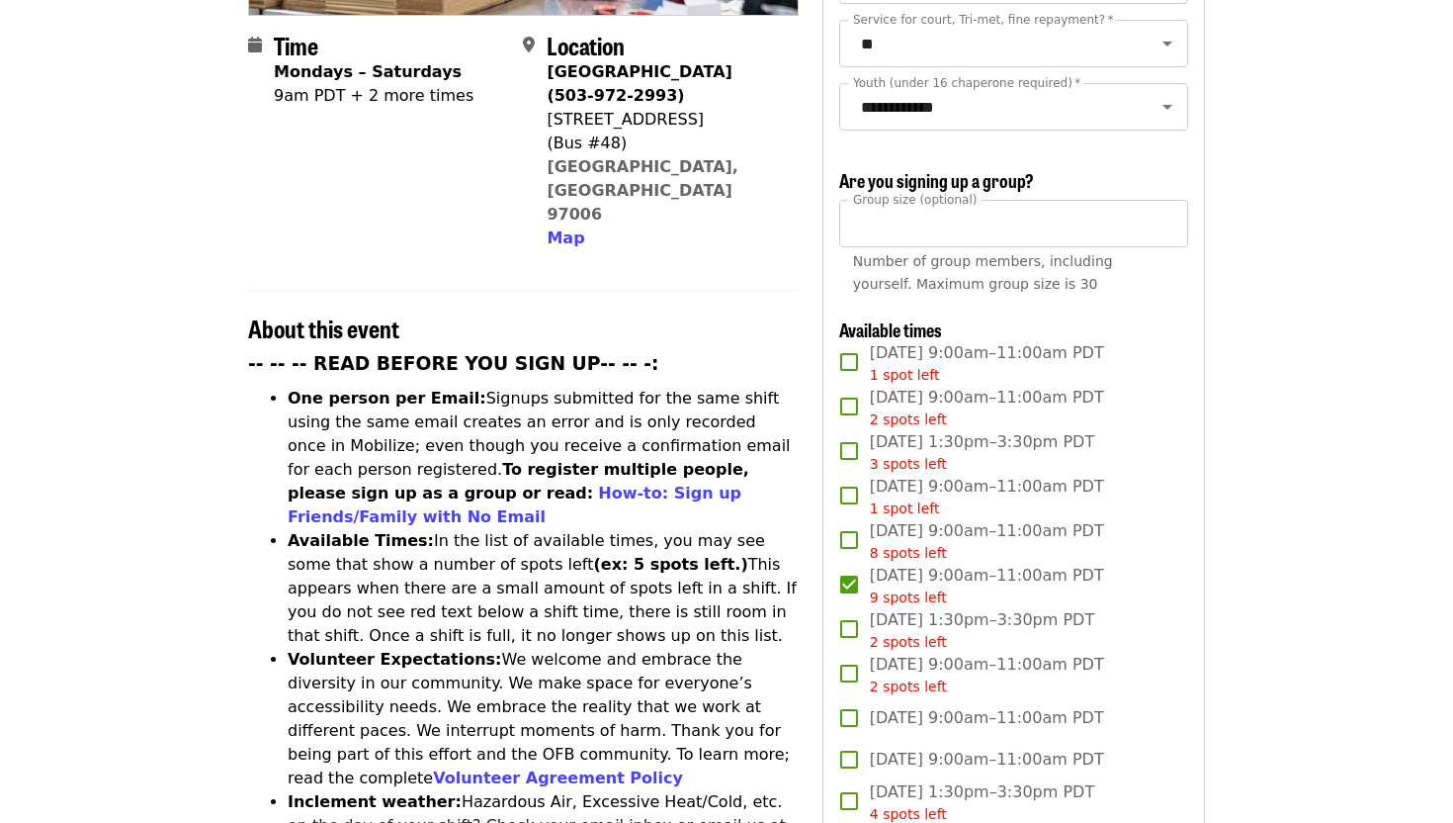
scroll to position [497, 0]
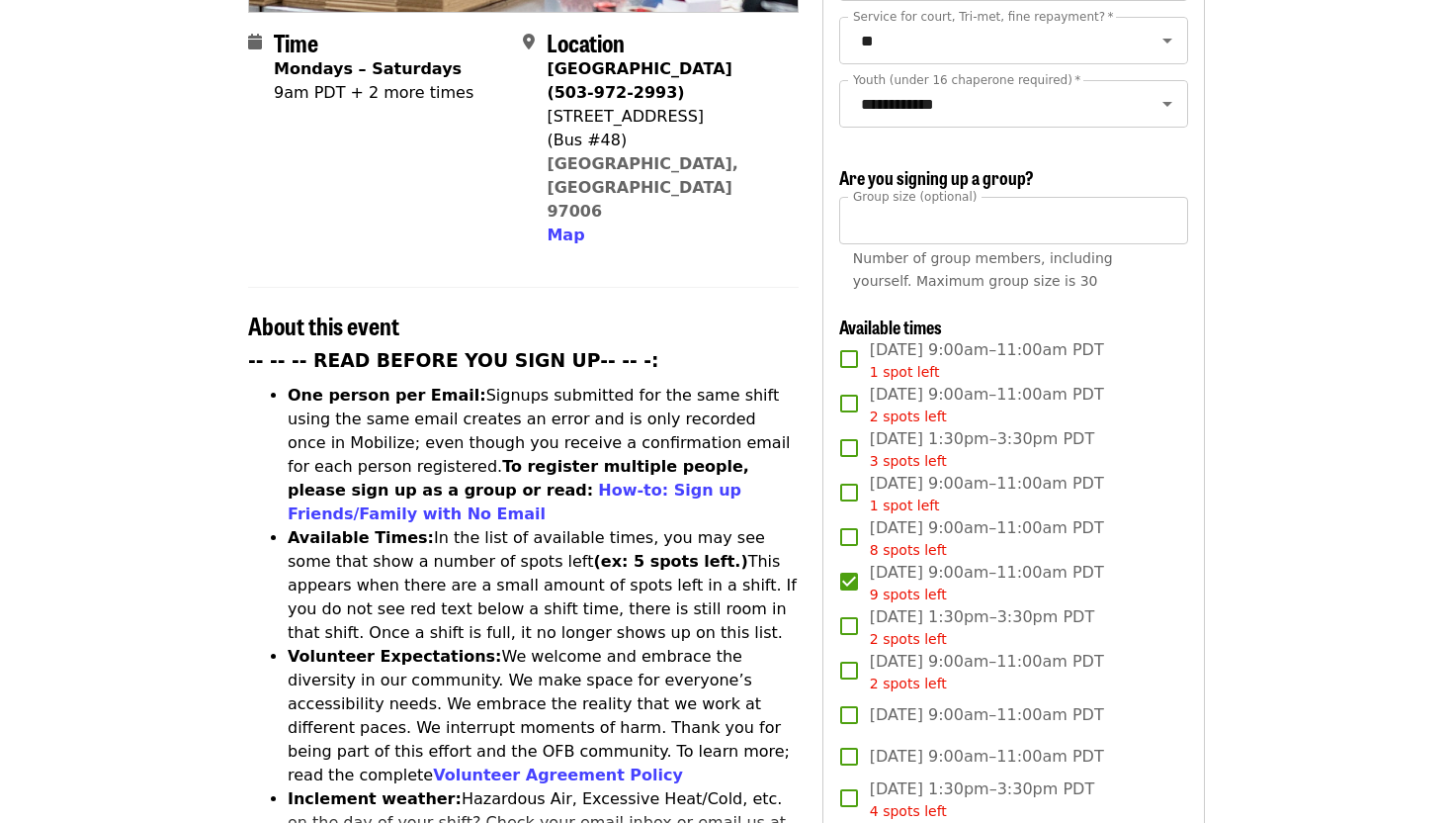
click at [868, 561] on label "Tue, Oct 7, 9:00am–11:00am PDT 9 spots left" at bounding box center [1000, 583] width 344 height 44
copy span "[DATE] 9:00am–11:00am PDT"
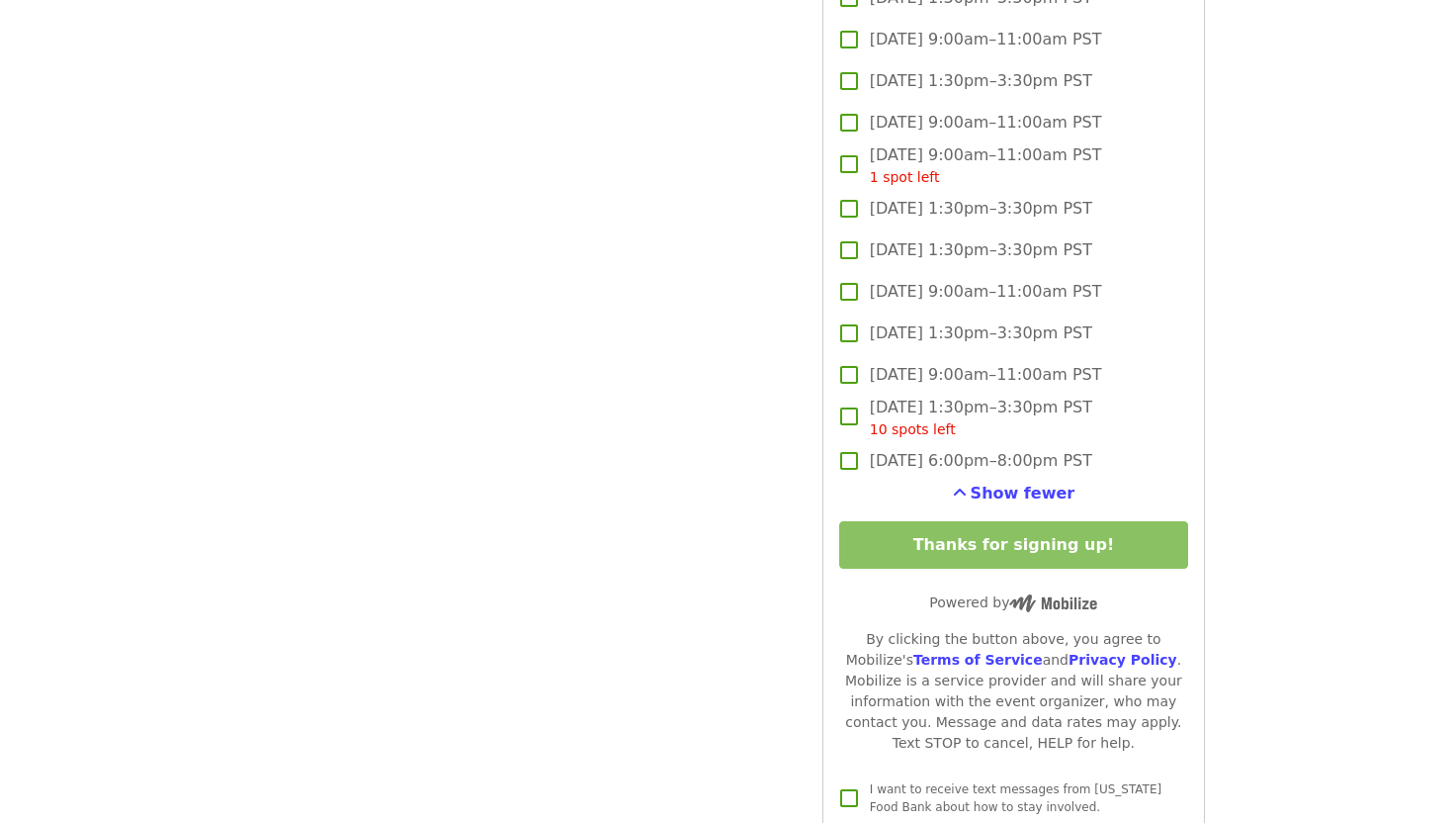
scroll to position [3367, 0]
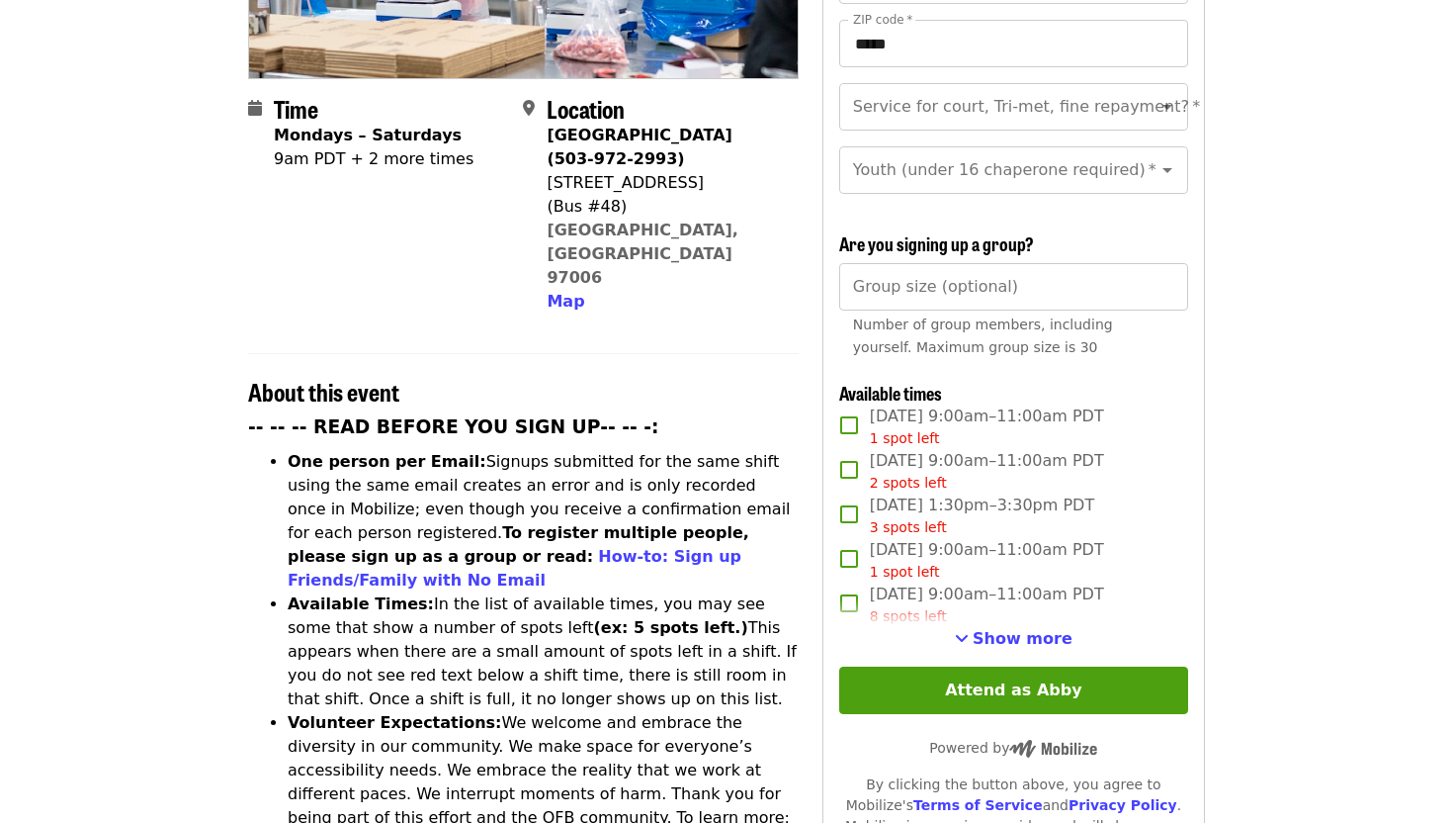
scroll to position [706, 0]
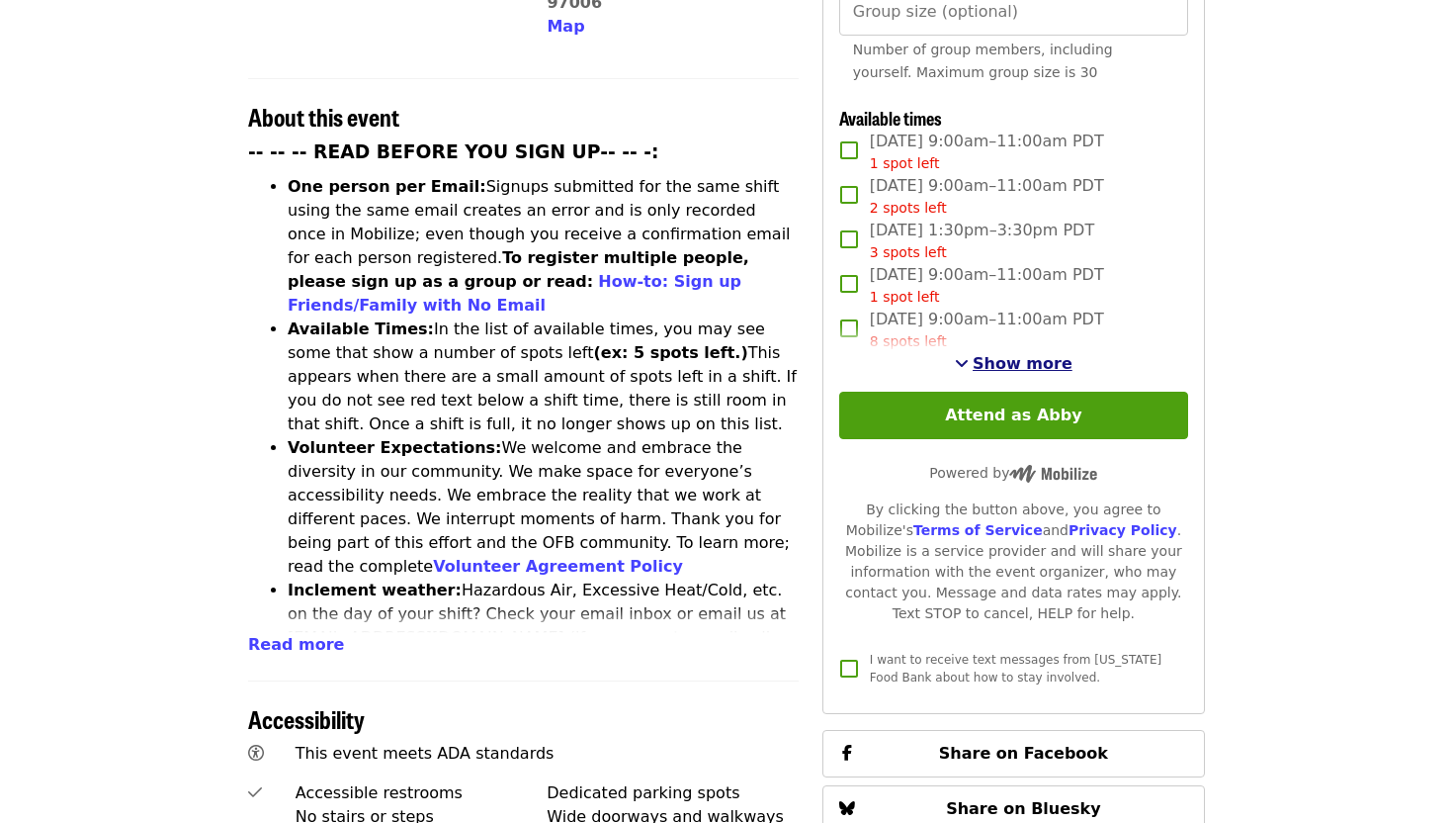
click at [991, 354] on span "Show more" at bounding box center [1023, 363] width 100 height 19
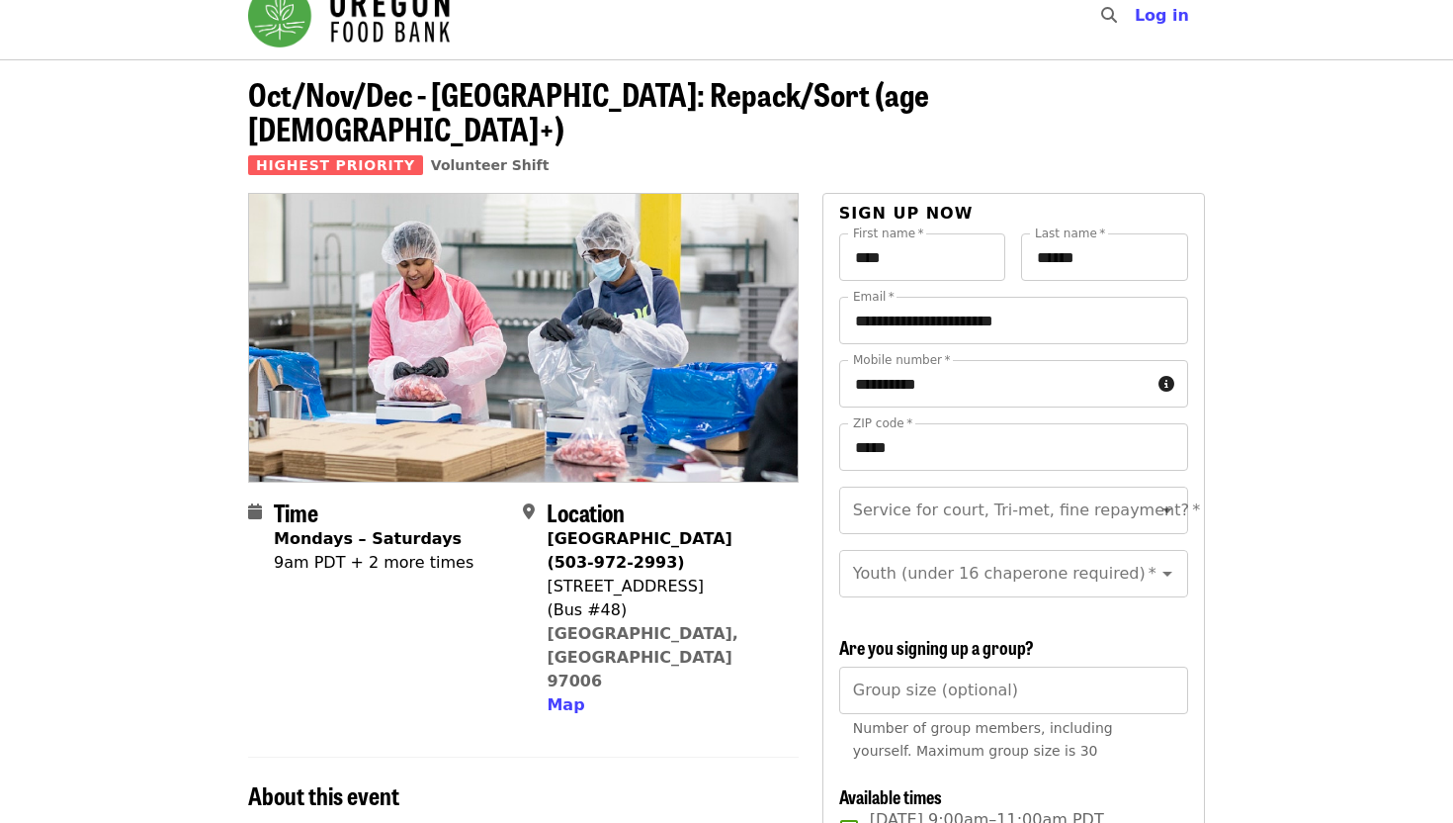
scroll to position [0, 0]
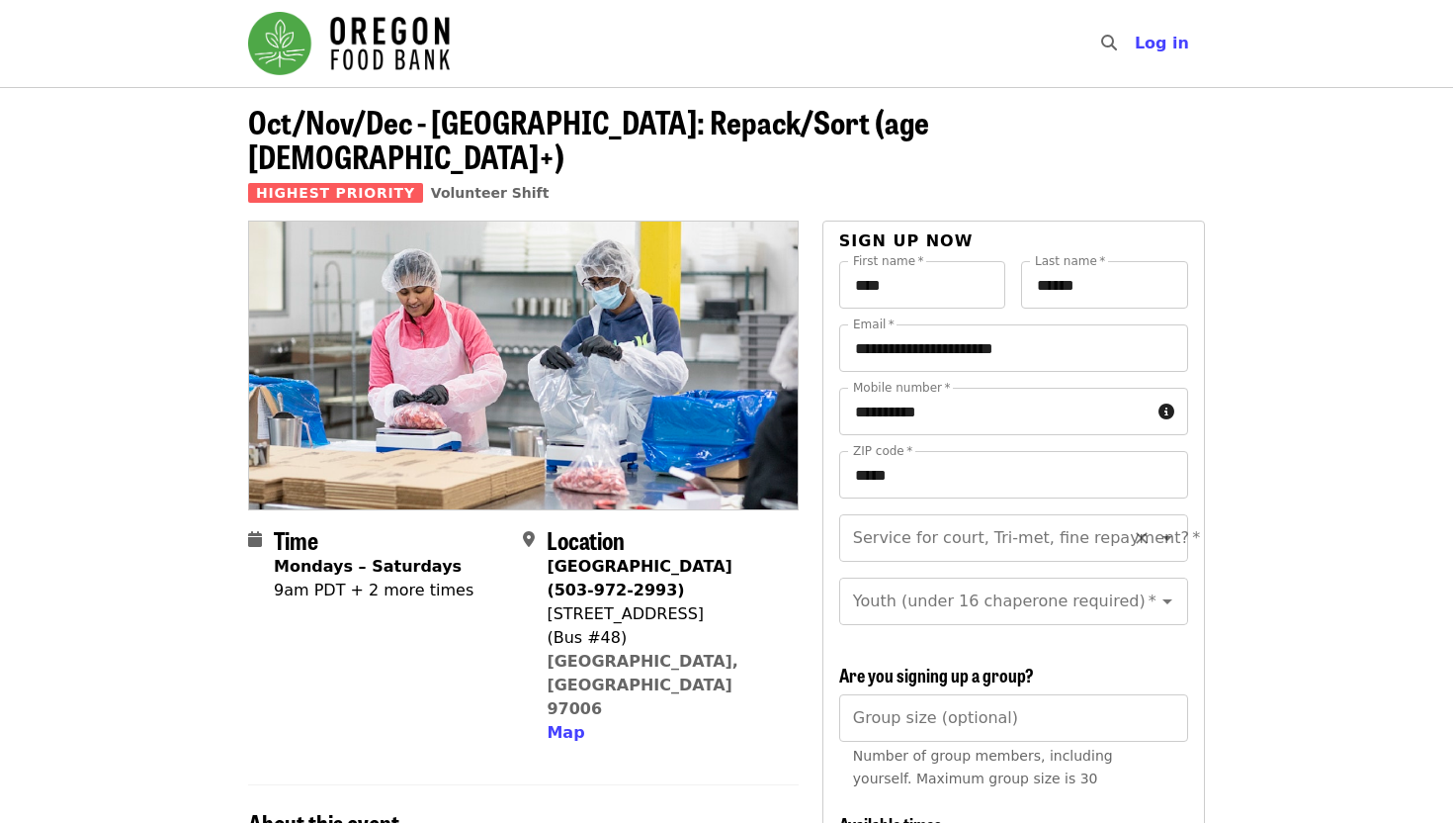
click at [1022, 519] on input "Service for court, Tri-met, fine repayment?   *" at bounding box center [989, 538] width 269 height 38
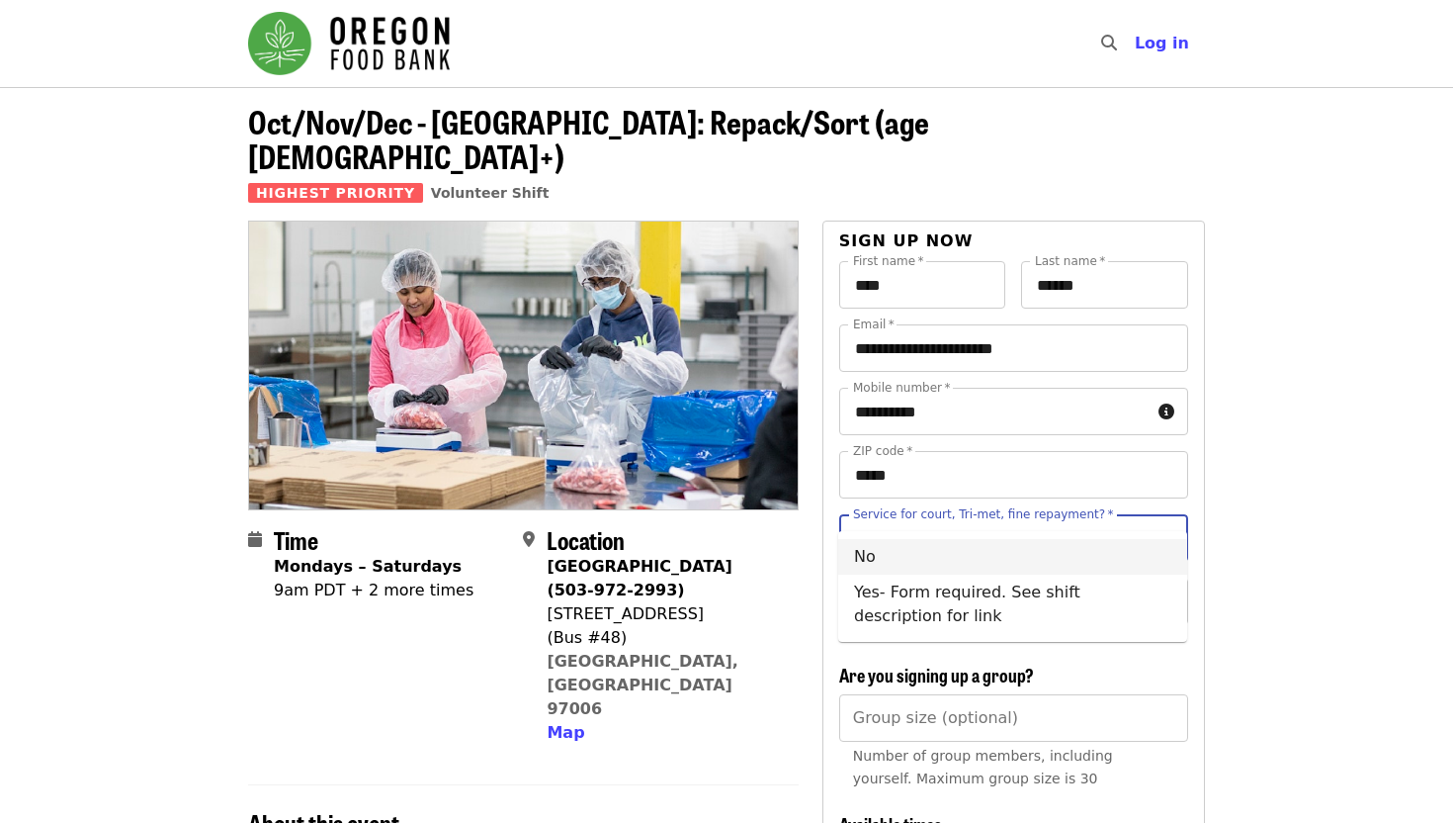
click at [999, 547] on li "No" at bounding box center [1012, 557] width 349 height 36
type input "**"
click at [999, 585] on div "Youth (under 16 chaperone required) *" at bounding box center [1013, 600] width 349 height 47
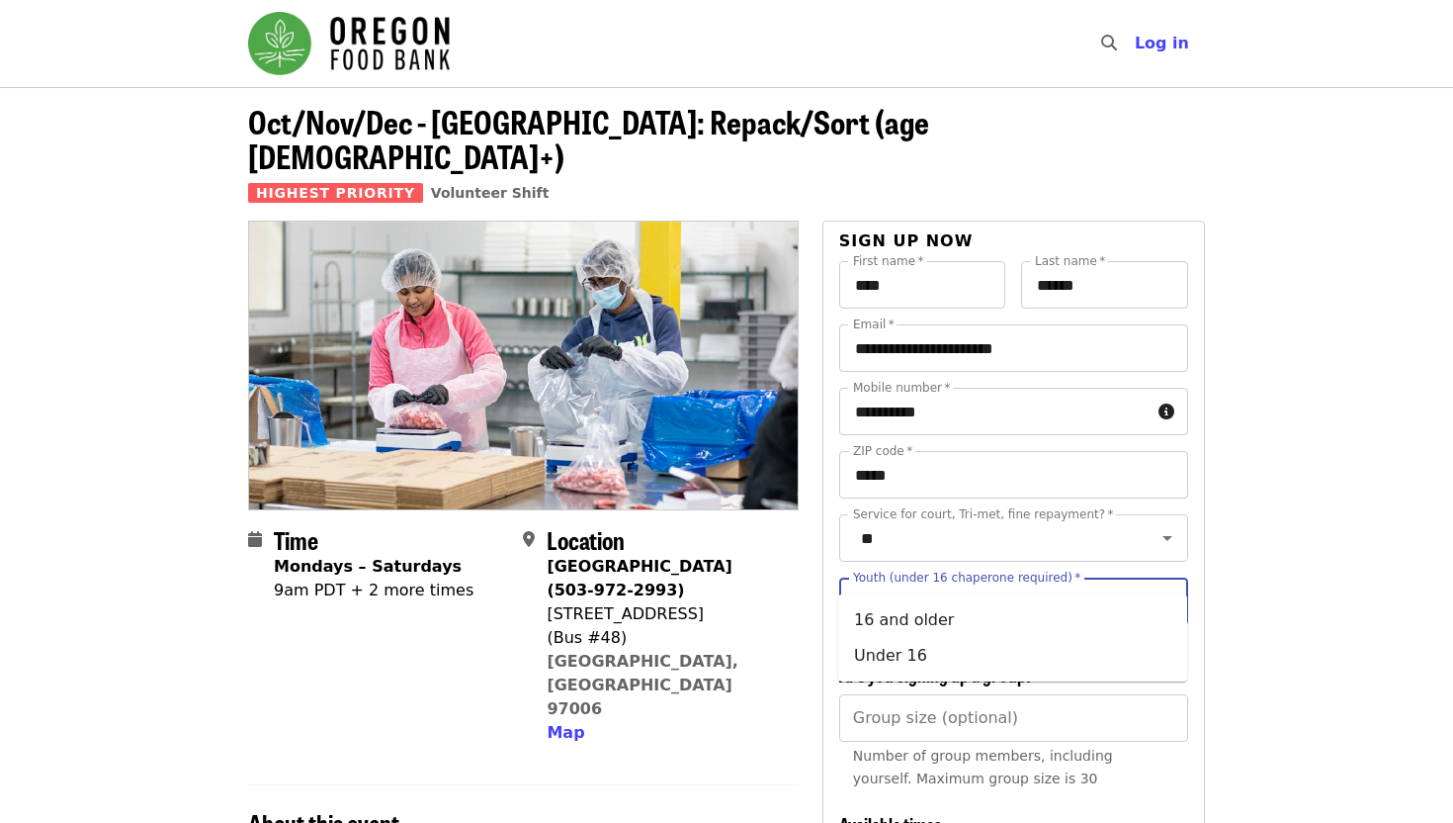
click at [959, 582] on input "Youth (under 16 chaperone required)   *" at bounding box center [989, 601] width 269 height 38
click at [959, 628] on li "16 and older" at bounding box center [1012, 620] width 349 height 36
type input "**********"
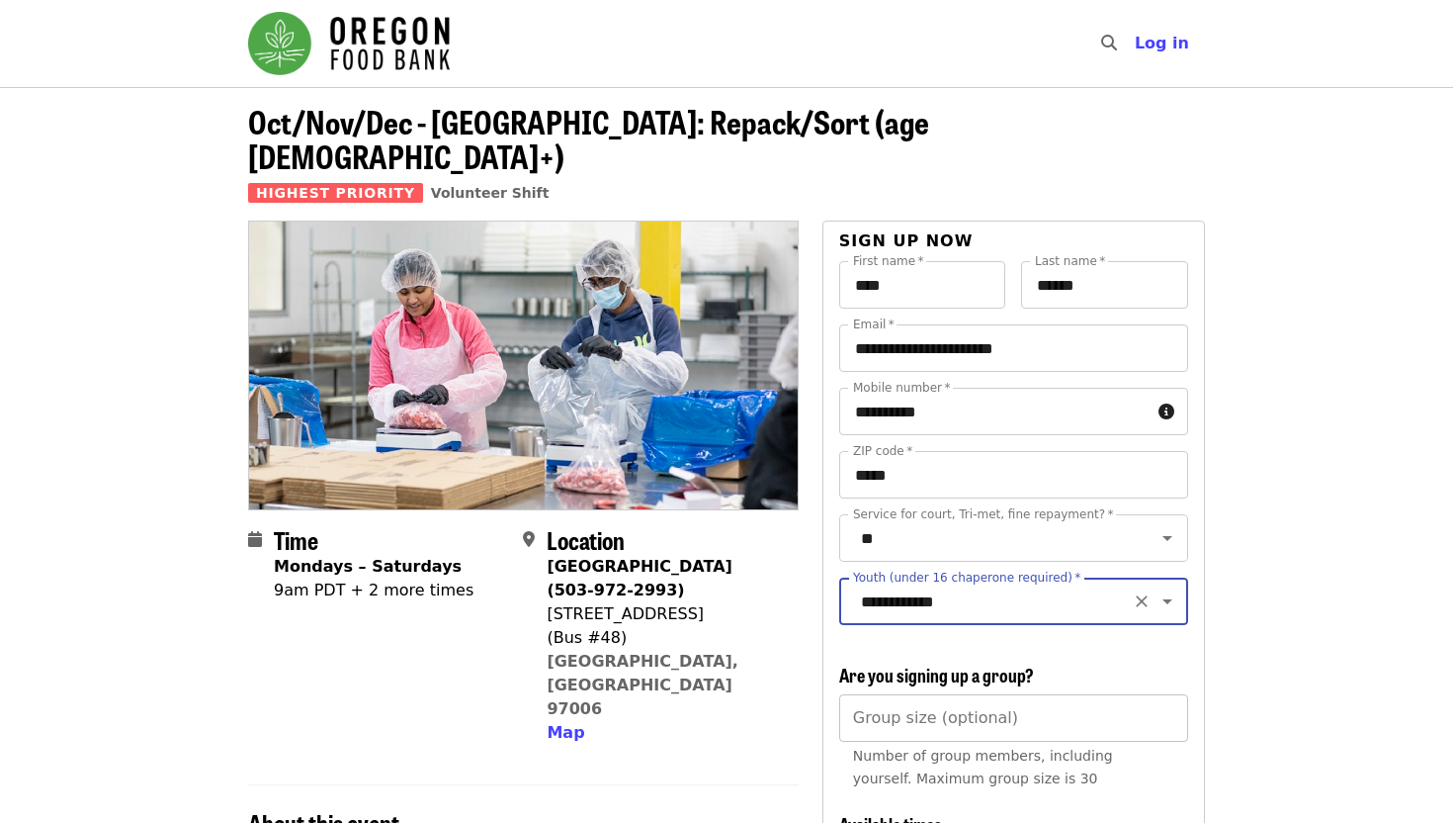
click at [942, 699] on input "Group size (optional)" at bounding box center [1013, 717] width 349 height 47
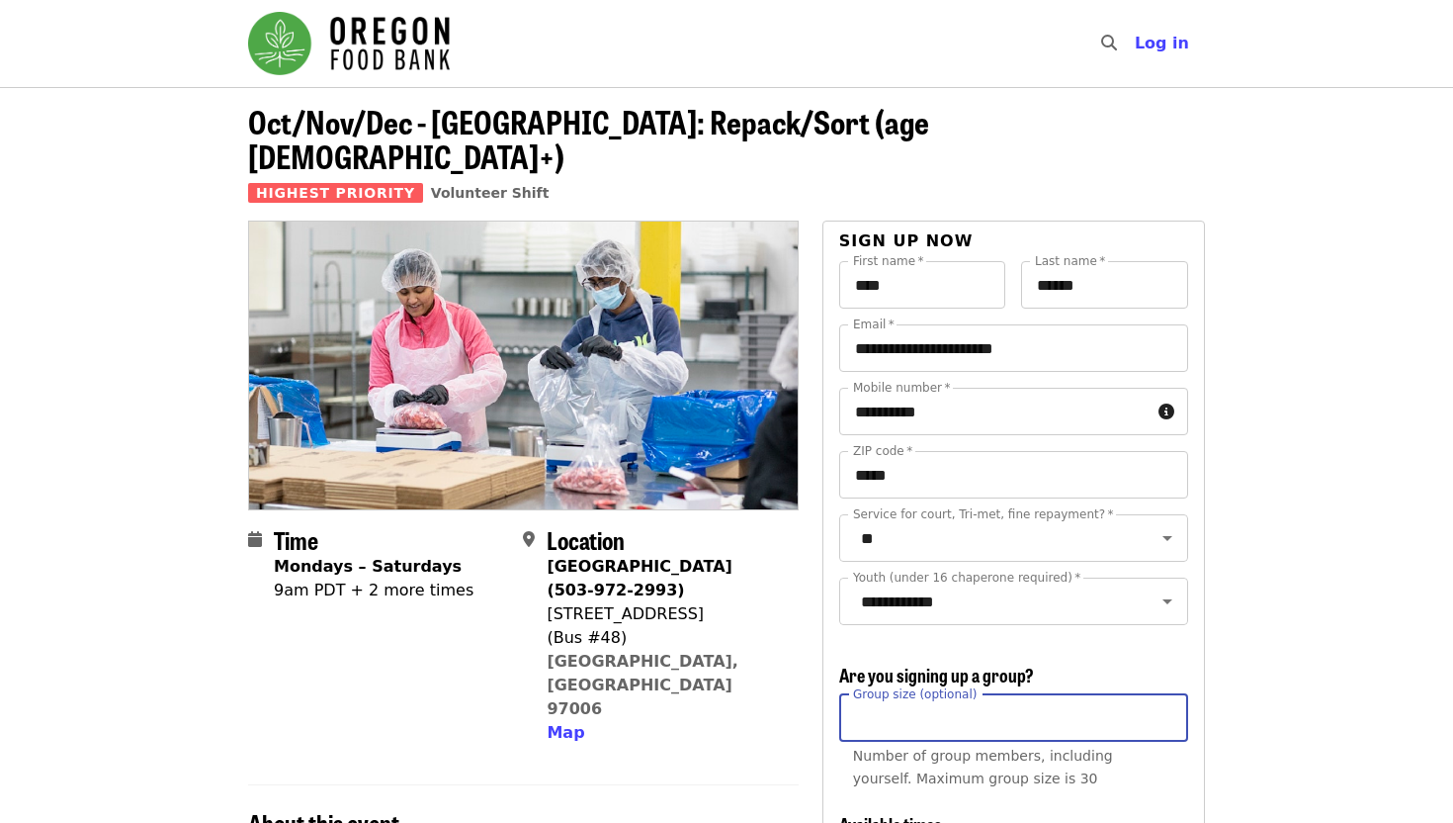
type input "*"
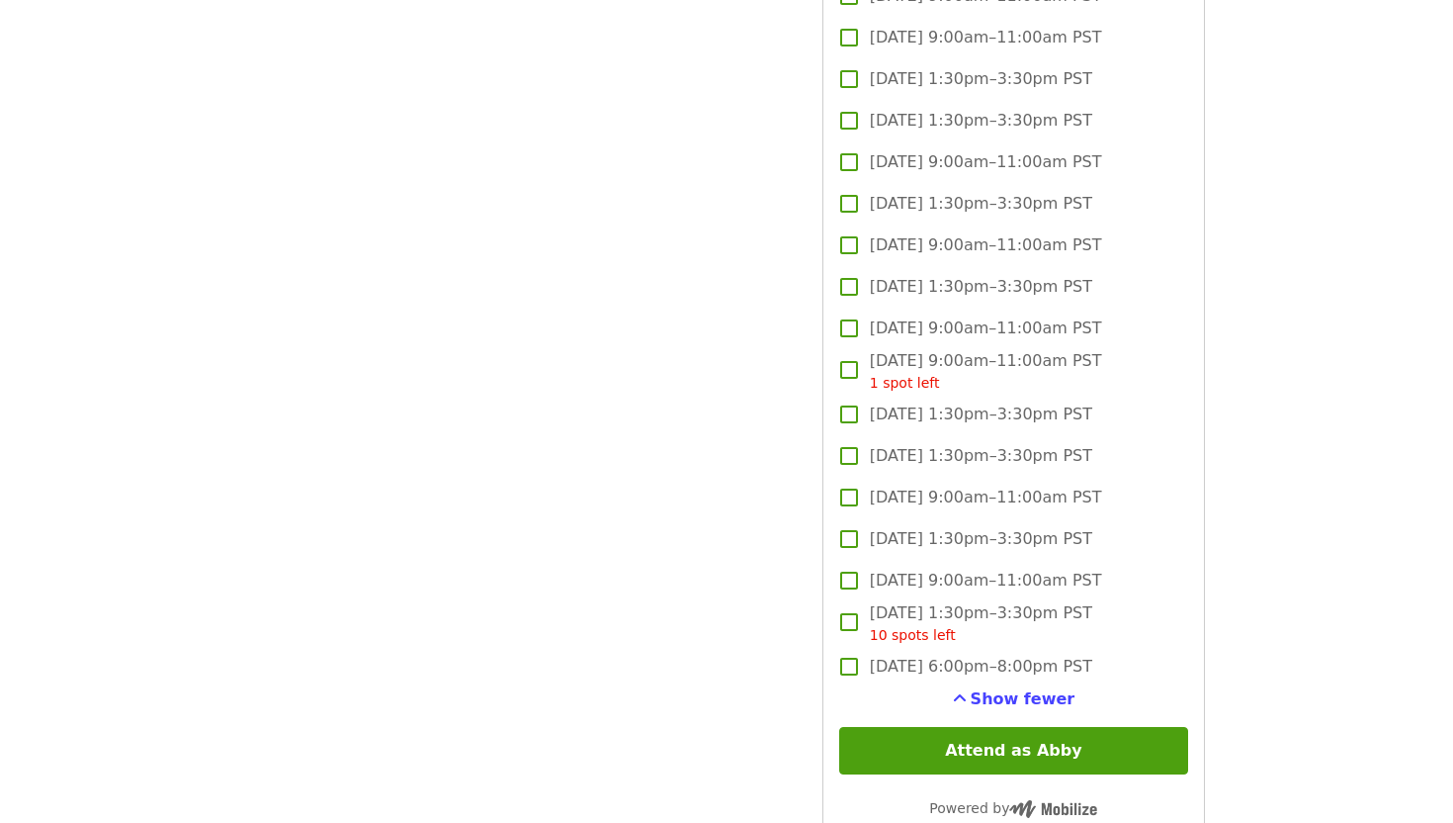
scroll to position [3684, 0]
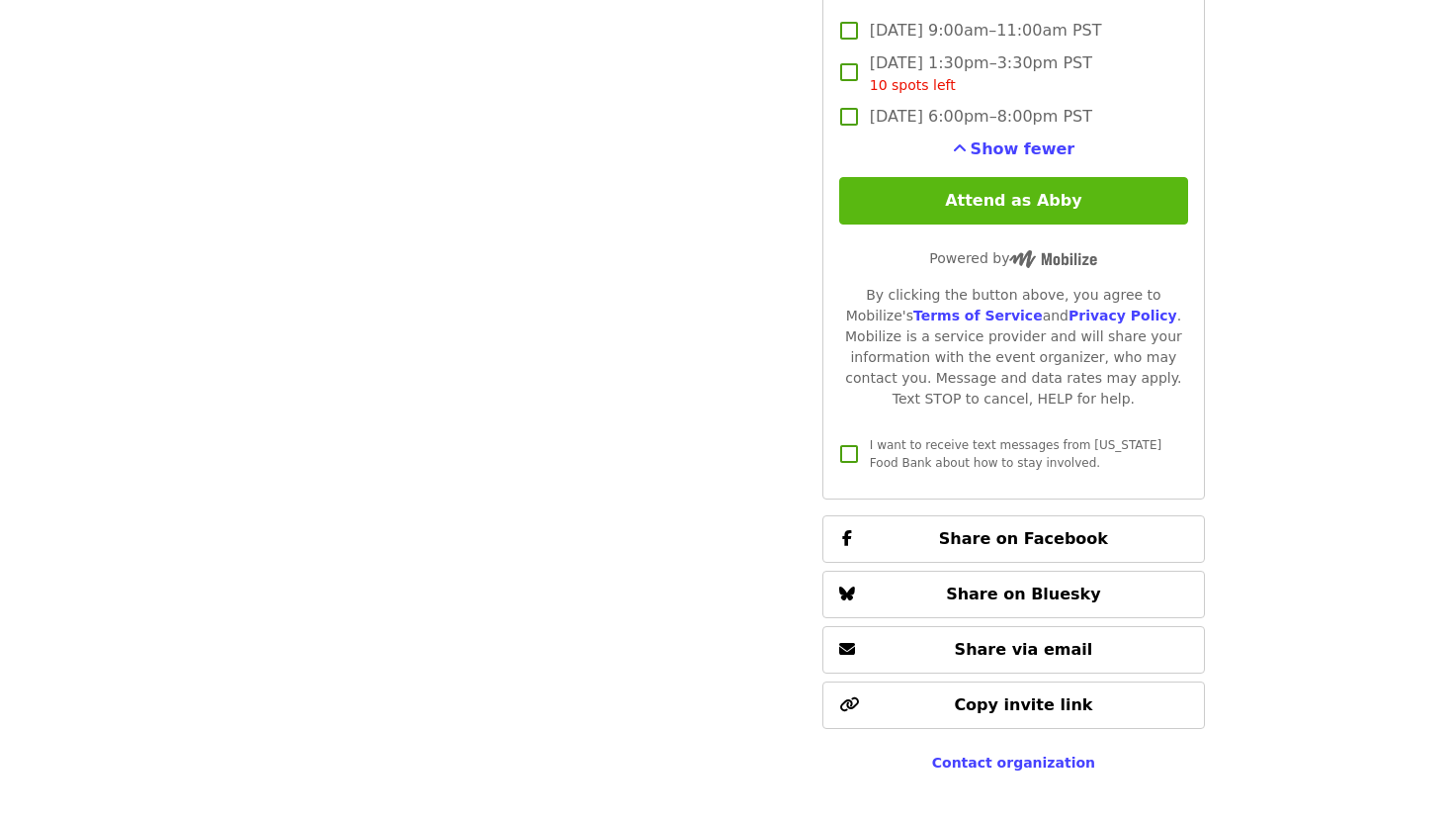
click at [936, 177] on button "Attend as Abby" at bounding box center [1013, 200] width 349 height 47
